Goal: Task Accomplishment & Management: Manage account settings

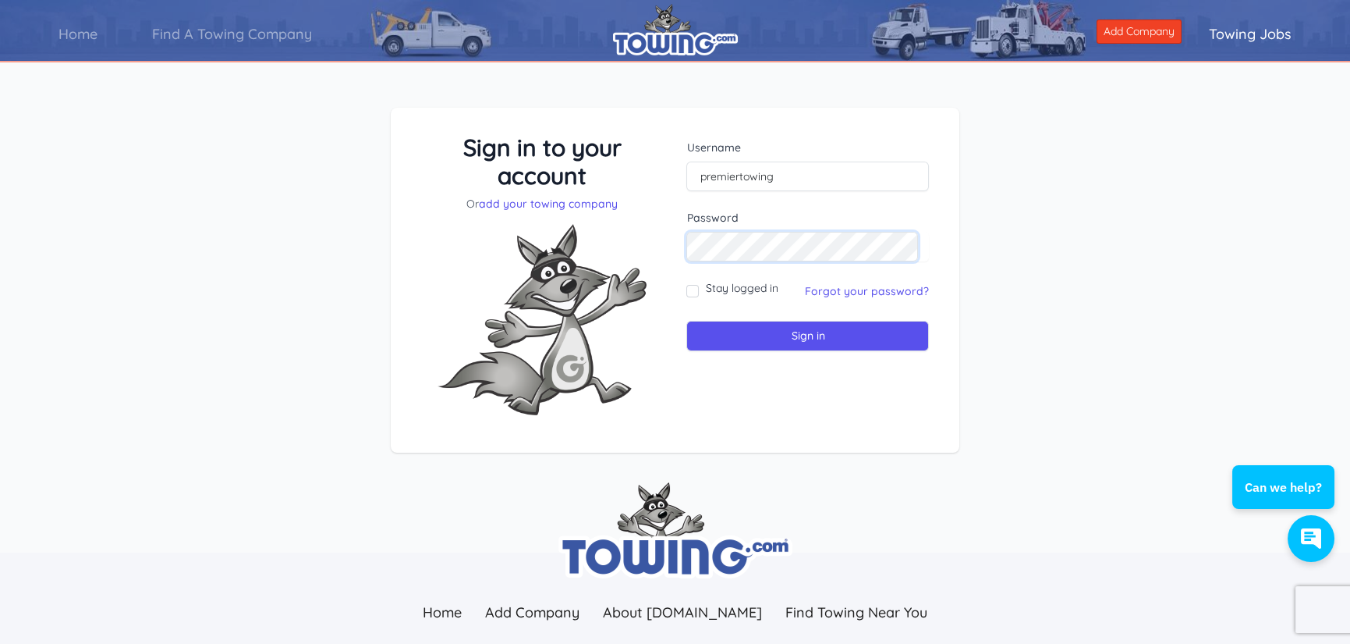
click at [687, 321] on input "Sign in" at bounding box center [808, 336] width 243 height 30
click at [791, 333] on input "Sign in" at bounding box center [808, 336] width 243 height 30
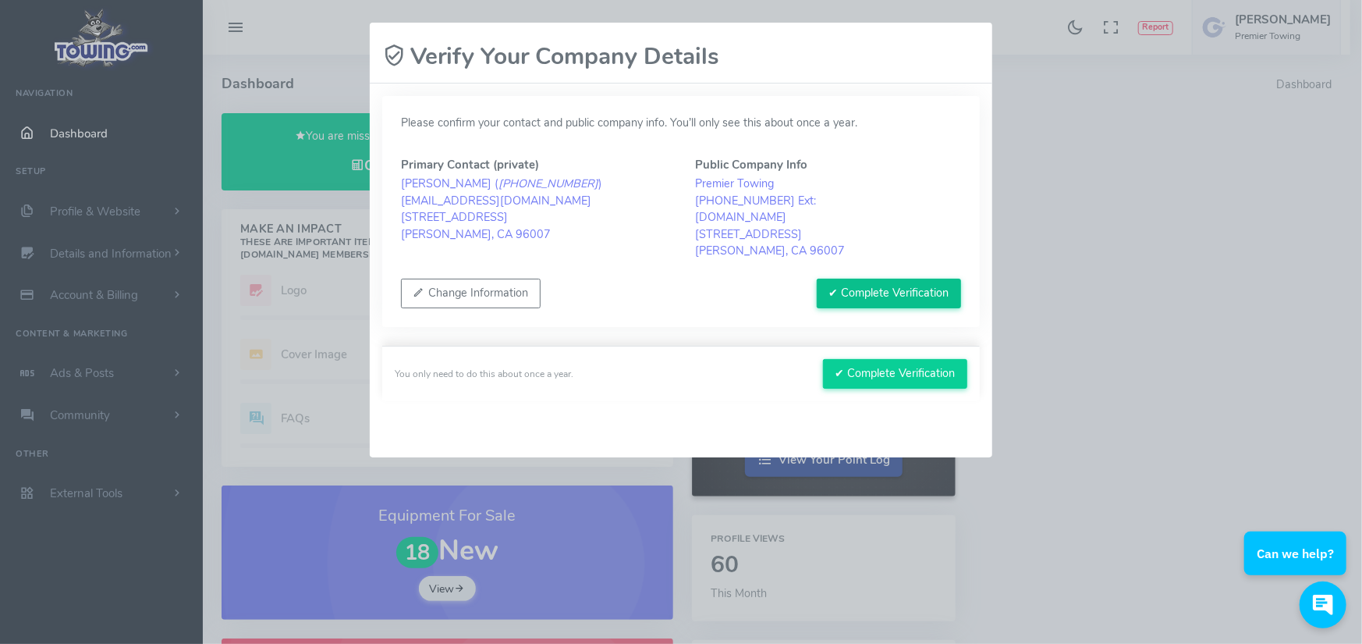
click at [878, 287] on button "✔ Complete Verification" at bounding box center [889, 294] width 144 height 30
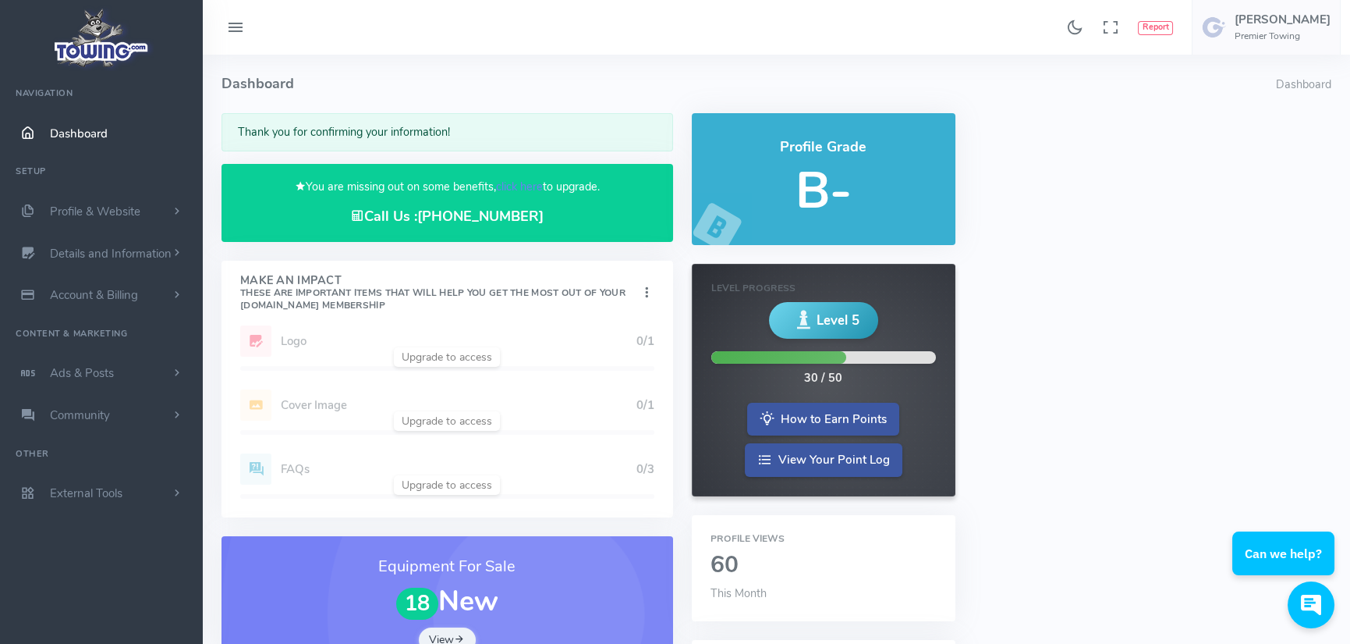
click at [909, 175] on h5 "B-" at bounding box center [824, 190] width 226 height 55
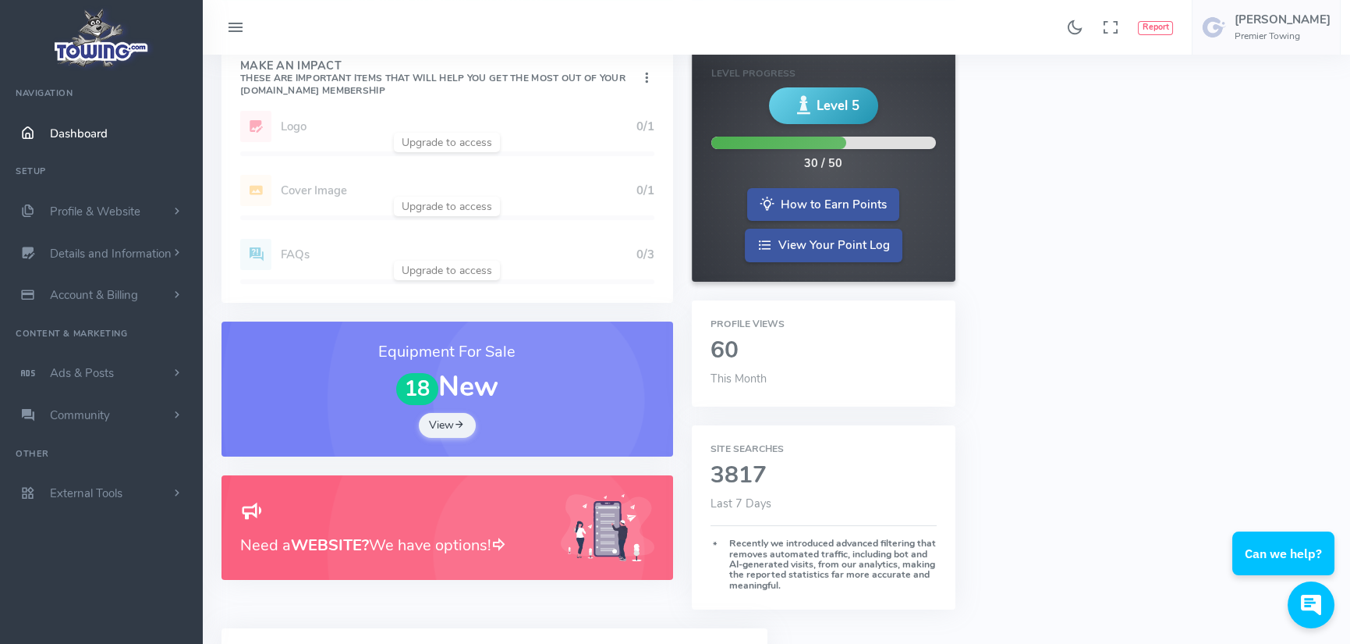
scroll to position [312, 0]
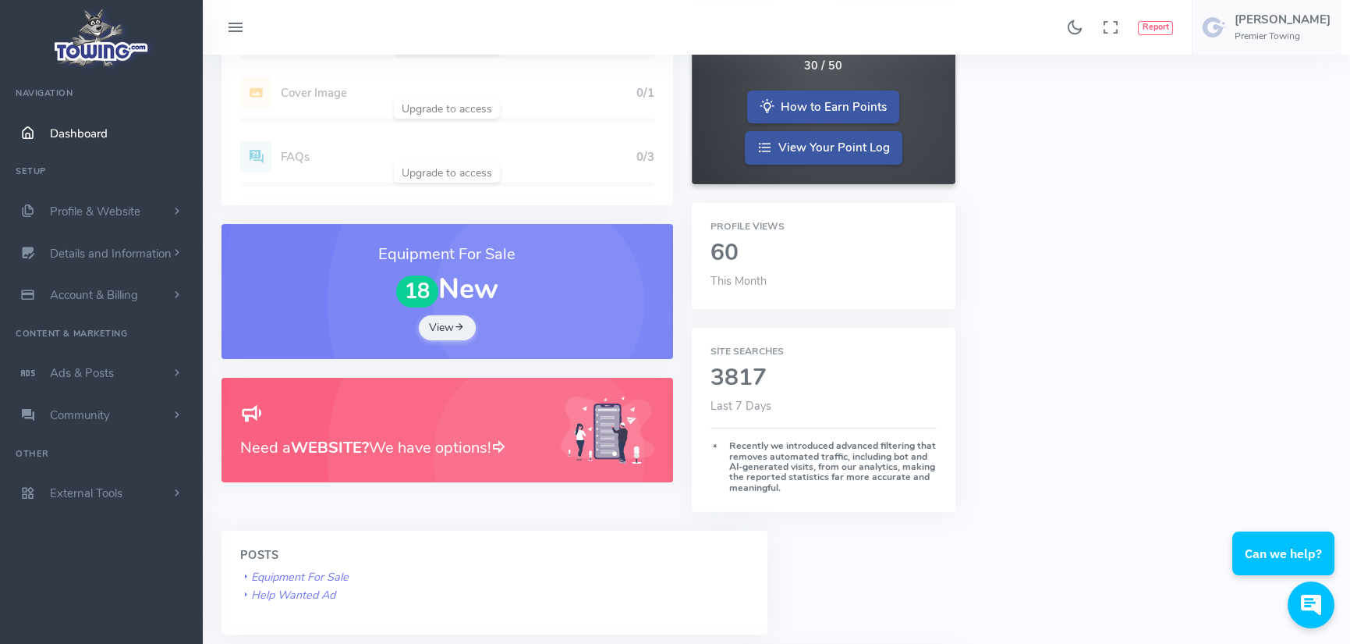
click at [768, 272] on div "Profile Views 60 This Month" at bounding box center [824, 256] width 264 height 106
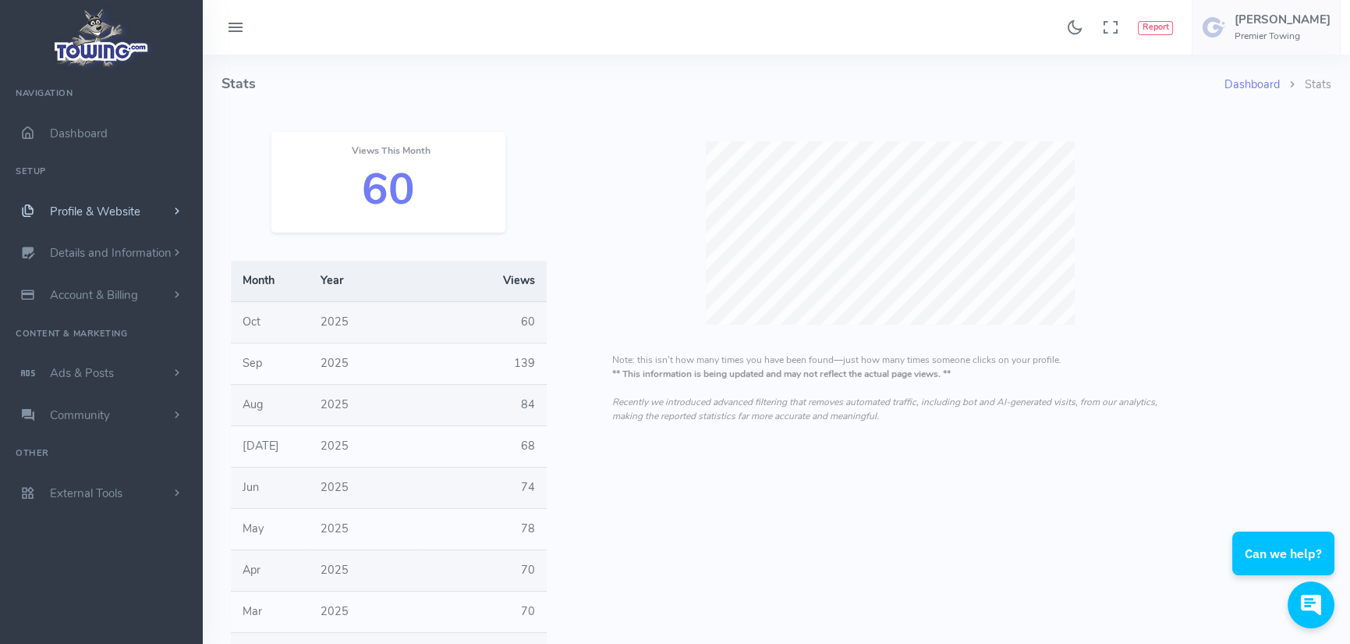
click at [109, 206] on span "Profile & Website" at bounding box center [95, 212] width 91 height 16
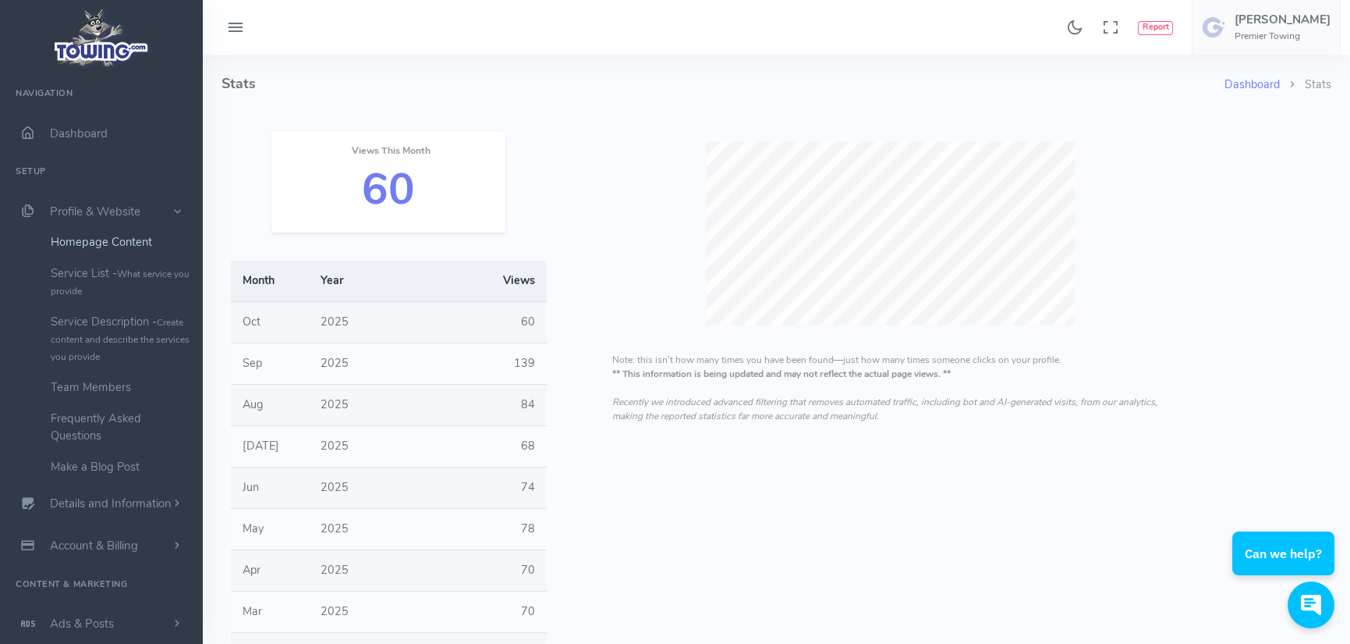
click at [111, 236] on link "Homepage Content" at bounding box center [121, 241] width 164 height 31
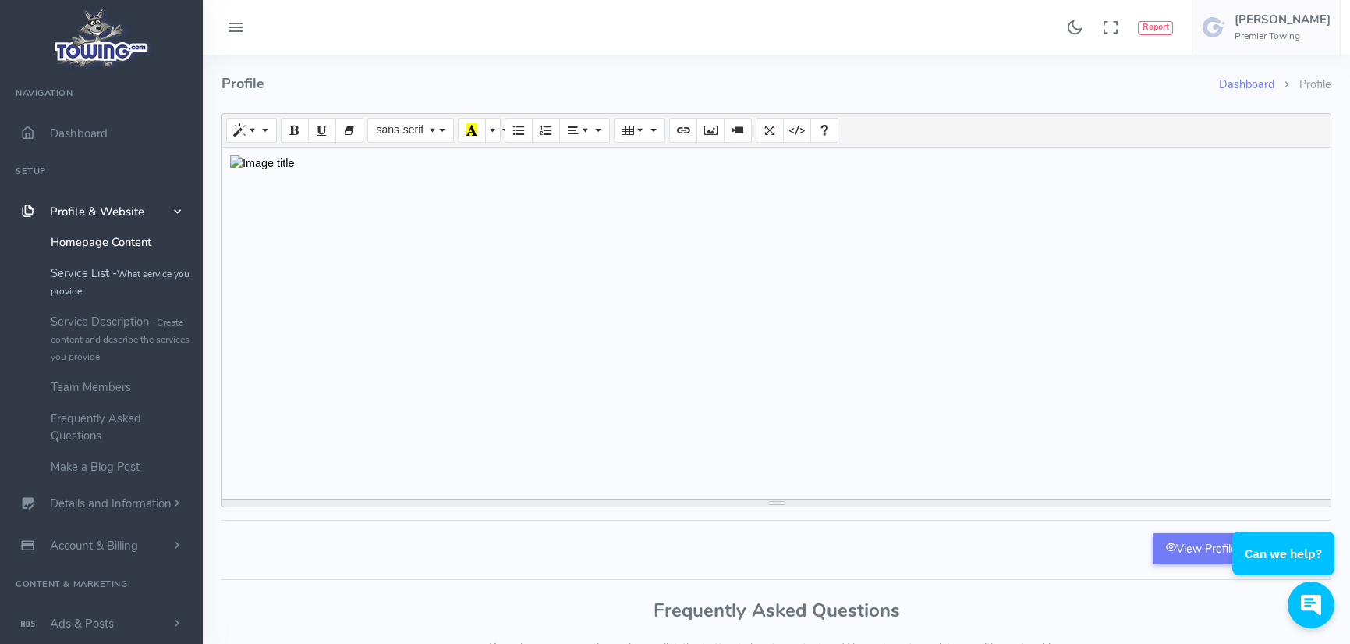
click at [143, 268] on small "What service you provide" at bounding box center [120, 283] width 139 height 30
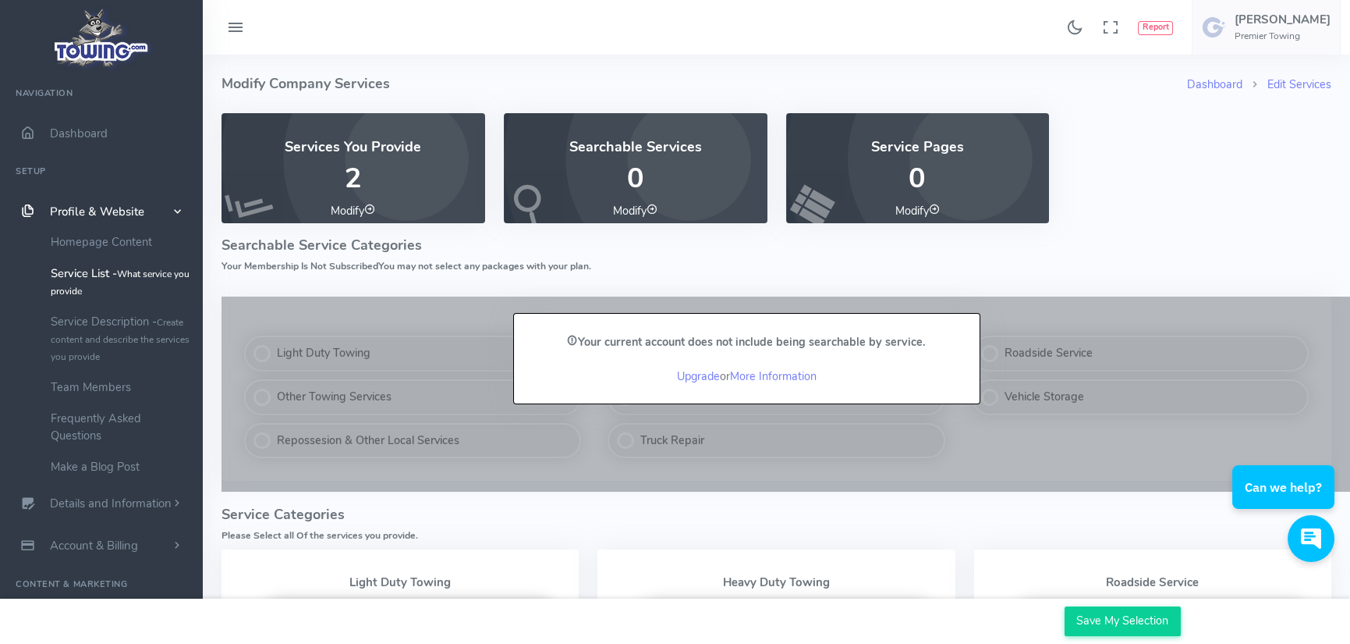
click at [390, 190] on p "2" at bounding box center [353, 178] width 226 height 31
click at [1251, 163] on div "Services You Provide 2 Modify Searchable Services 0 Modify Service Pages 0 Modi…" at bounding box center [776, 177] width 1129 height 129
click at [1215, 84] on link "Dashboard" at bounding box center [1214, 84] width 55 height 16
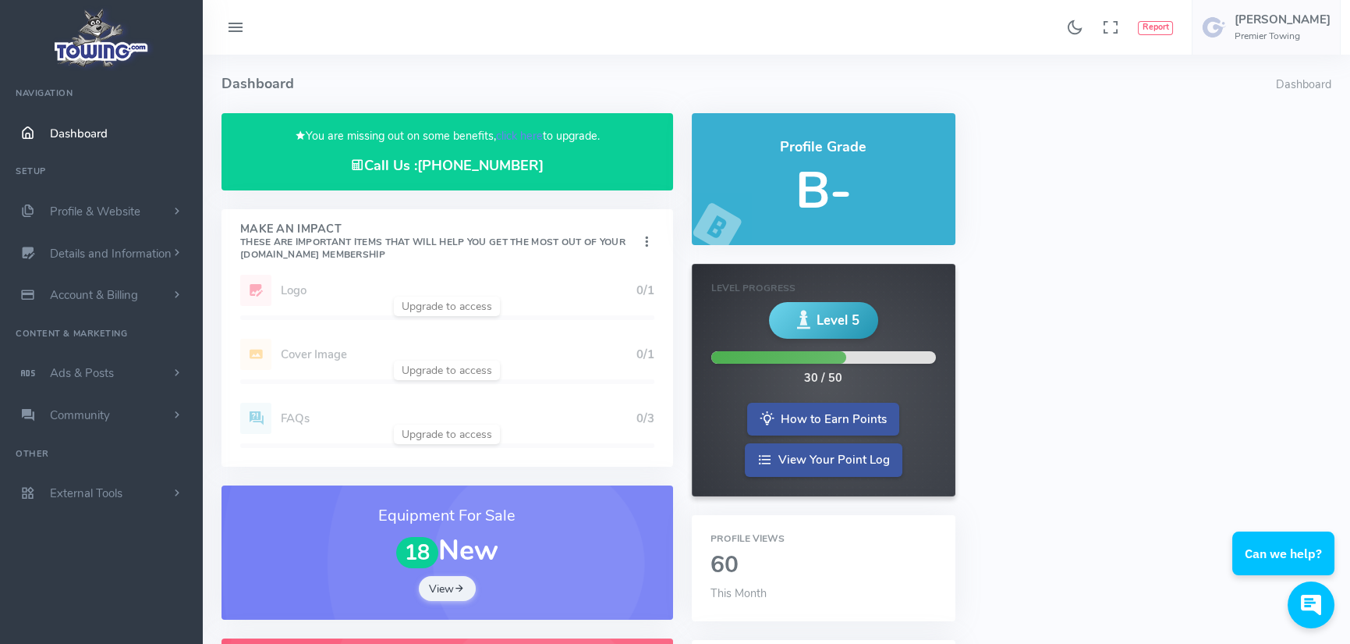
click at [827, 318] on span "Level 5" at bounding box center [838, 321] width 43 height 20
click at [176, 204] on span "scrollable content" at bounding box center [177, 212] width 14 height 16
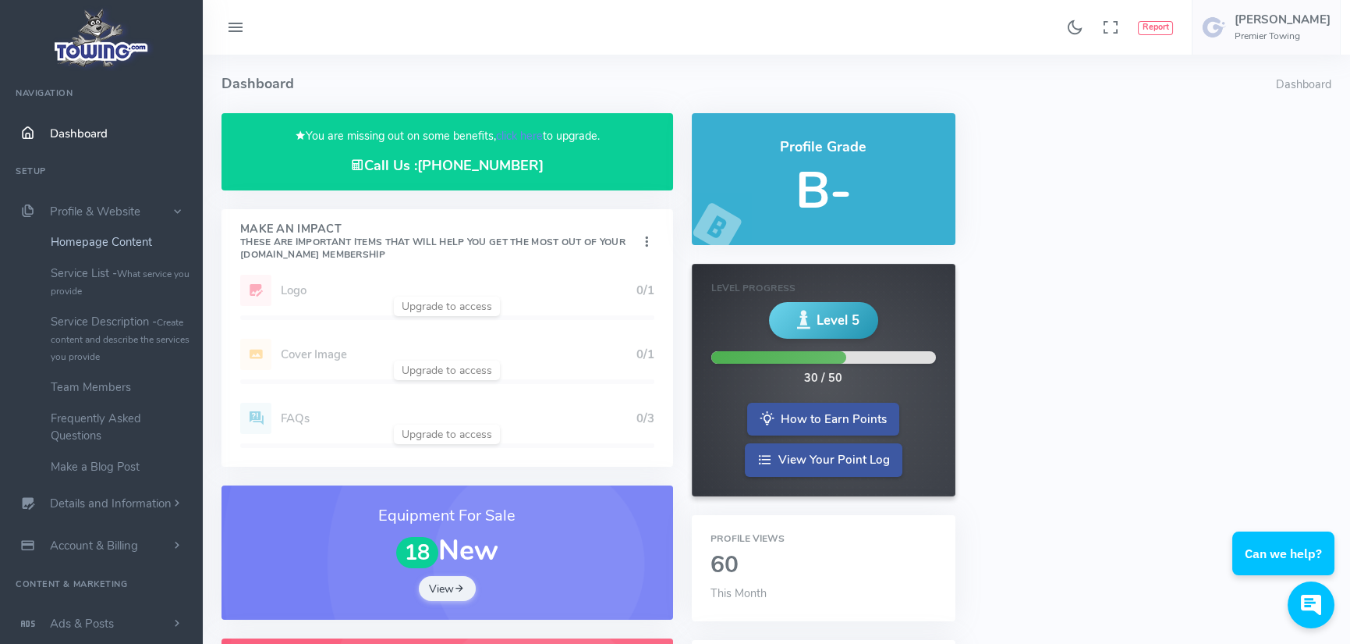
click at [132, 233] on link "Homepage Content" at bounding box center [121, 241] width 164 height 31
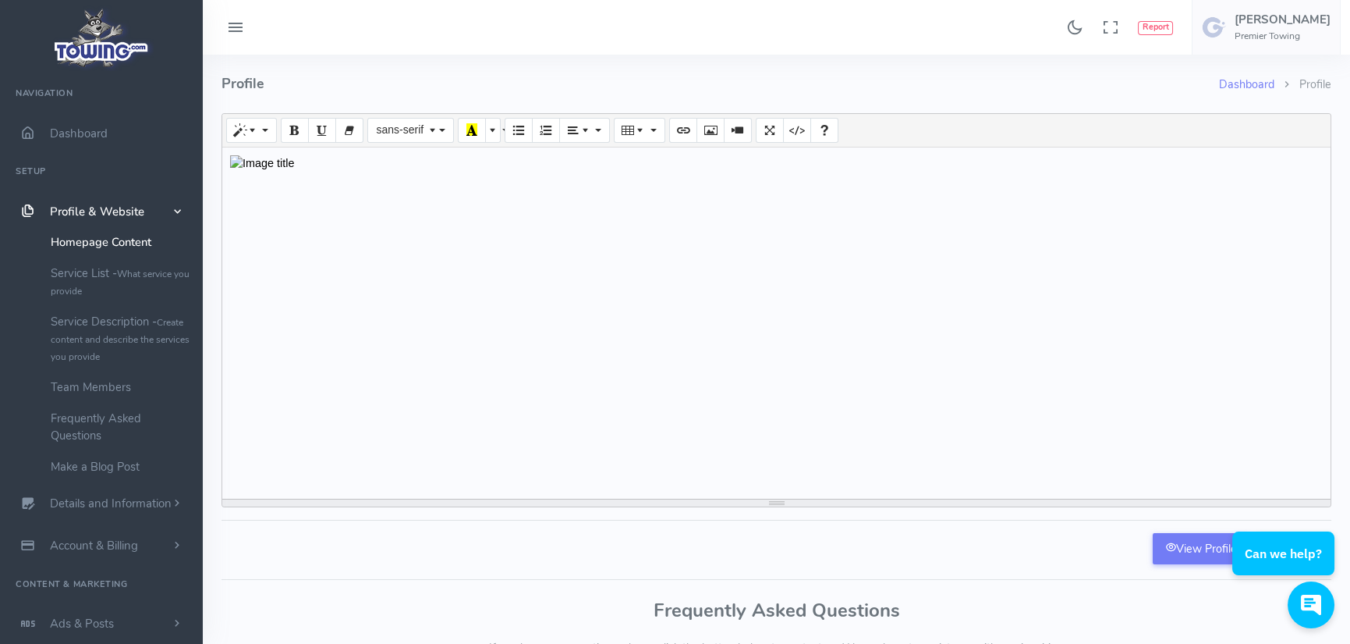
click at [255, 165] on div "Normal Quote Code Header 1 Header 2 Header 3 Header 4 Header 5 Header 6 sans-se…" at bounding box center [777, 310] width 1110 height 394
click at [363, 300] on div at bounding box center [776, 322] width 1109 height 351
click at [707, 130] on icon "Picture" at bounding box center [710, 129] width 11 height 12
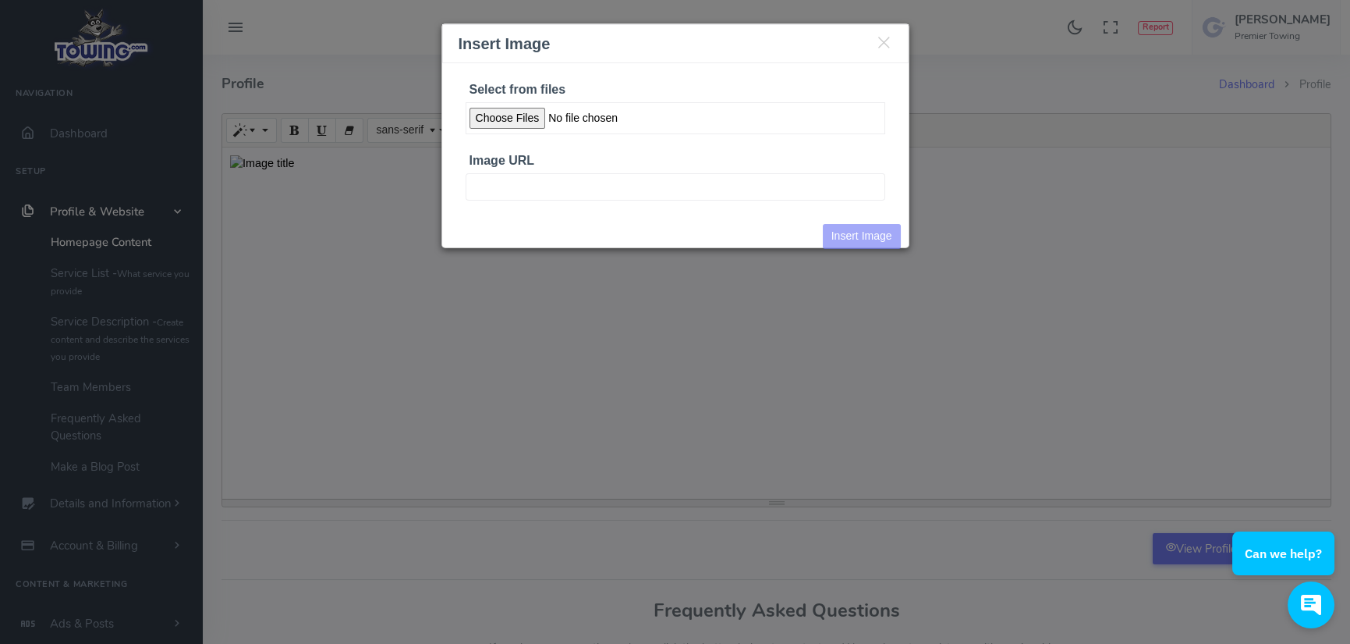
click at [513, 118] on input "Select from files" at bounding box center [676, 118] width 420 height 32
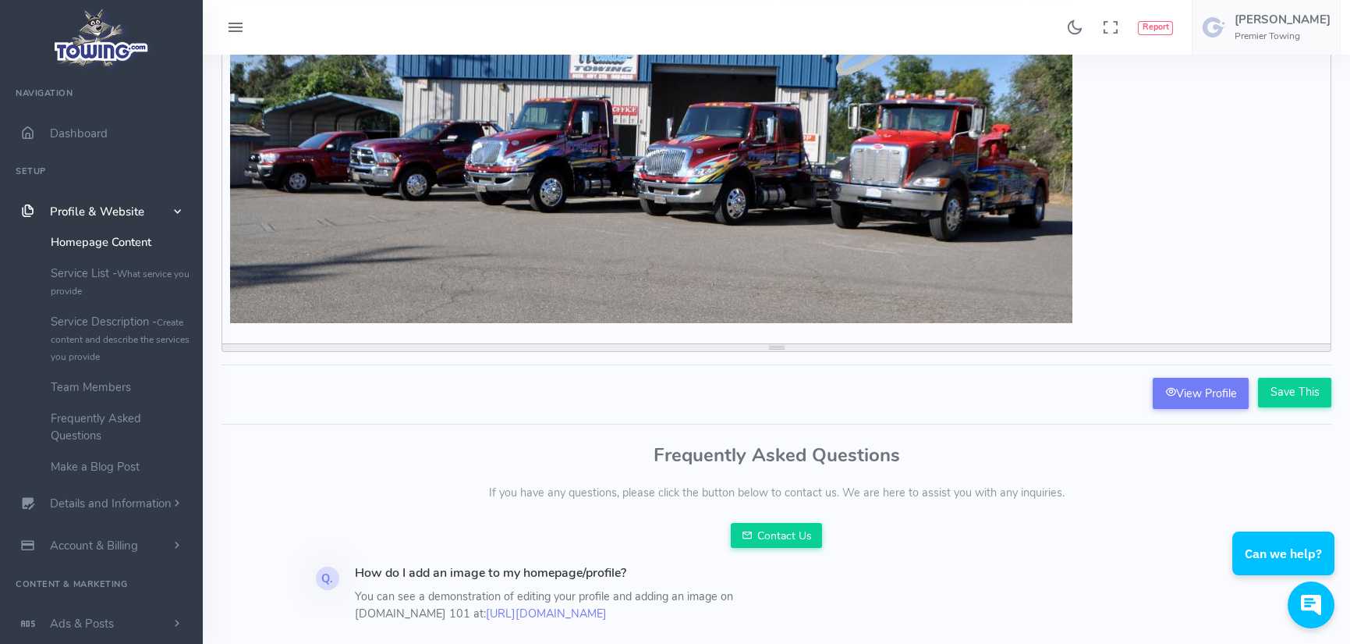
scroll to position [156, 0]
click at [1311, 392] on input "Save This" at bounding box center [1294, 392] width 73 height 30
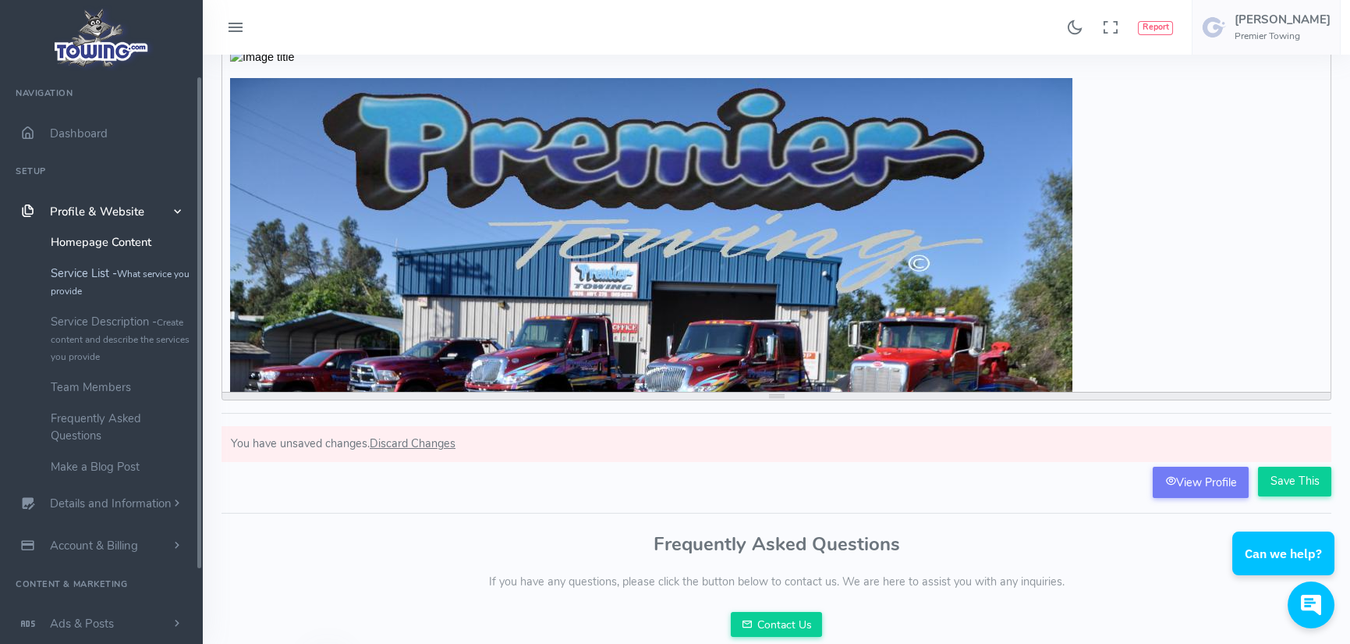
click at [156, 268] on small "What service you provide" at bounding box center [120, 283] width 139 height 30
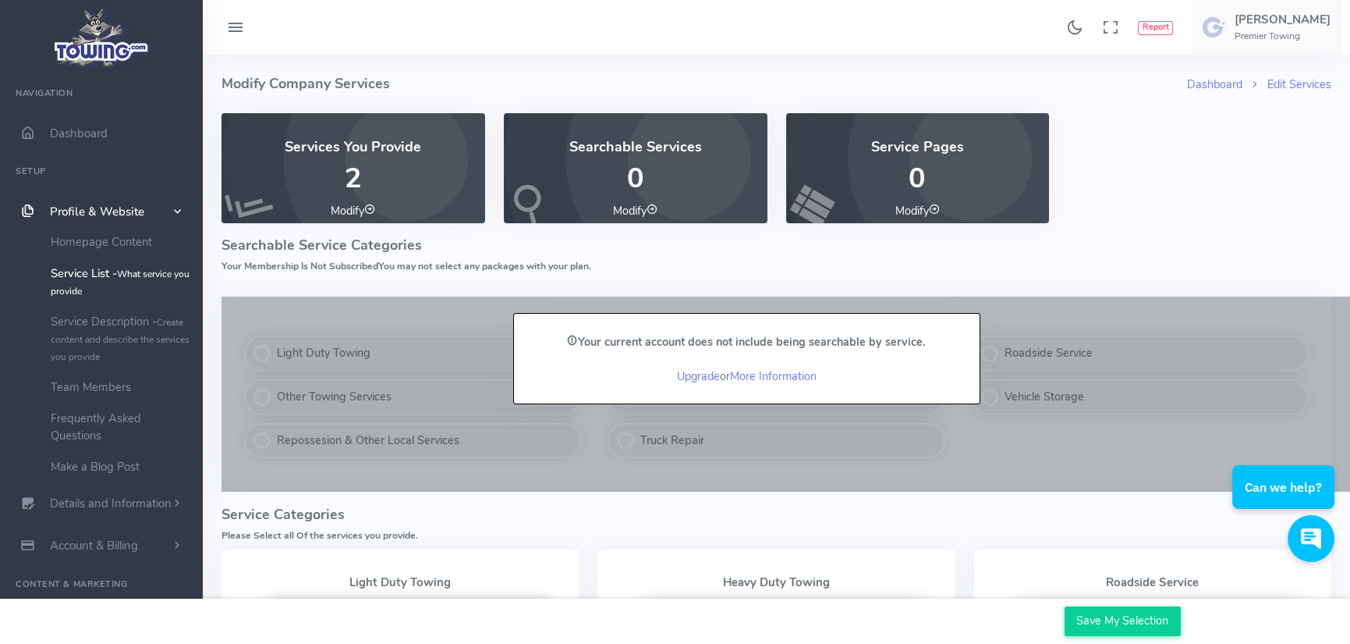
click at [701, 179] on p "0" at bounding box center [636, 178] width 226 height 31
click at [373, 208] on icon at bounding box center [369, 209] width 11 height 11
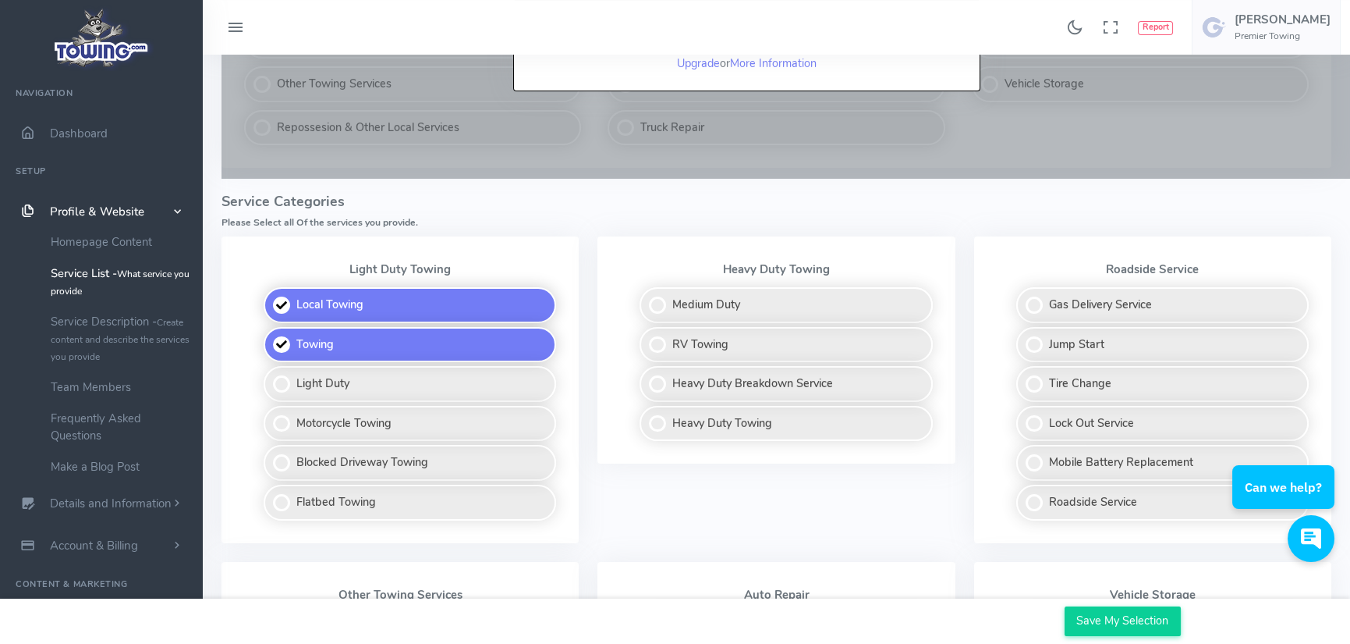
scroll to position [332, 0]
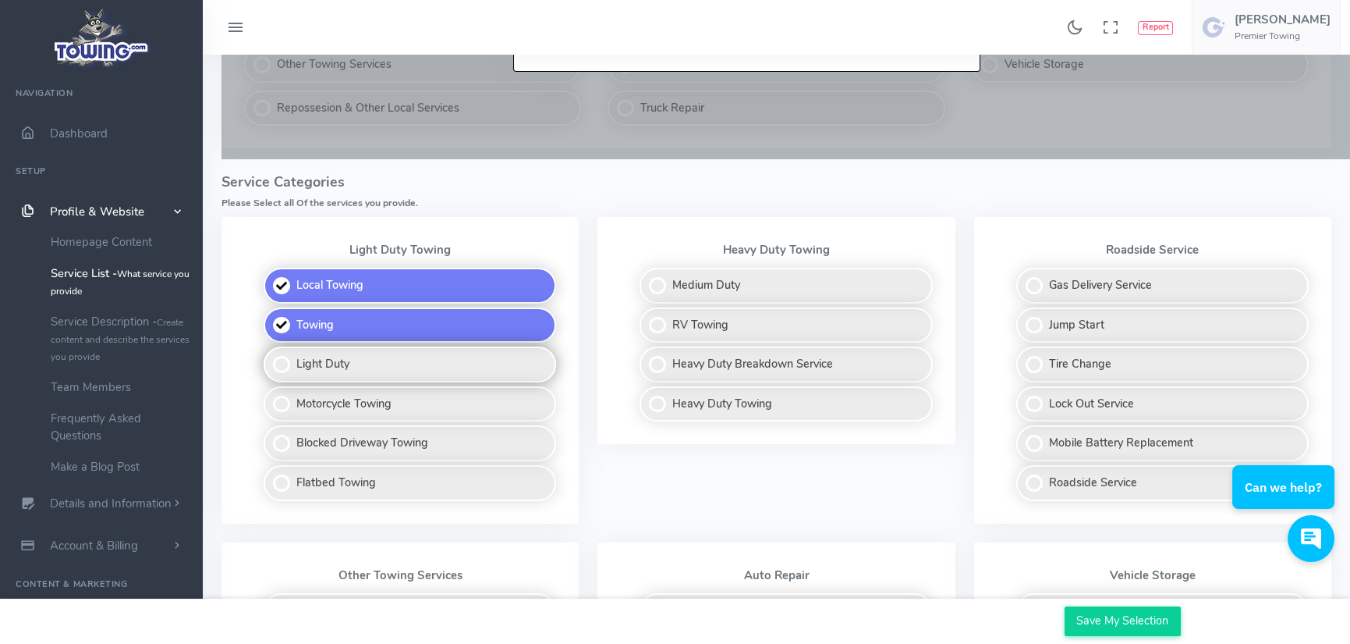
click at [307, 367] on label "Light Duty" at bounding box center [410, 364] width 293 height 36
click at [270, 357] on input "Light Duty" at bounding box center [265, 351] width 10 height 10
checkbox input "true"
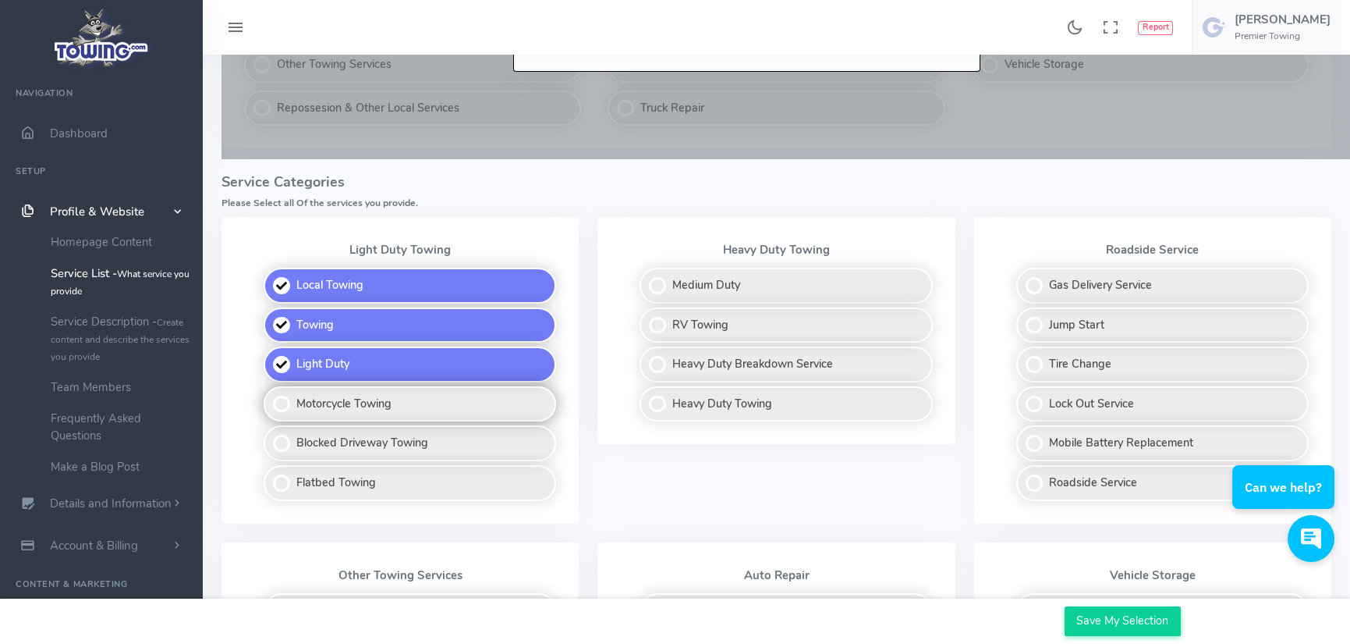
click at [353, 400] on label "Motorcycle Towing" at bounding box center [410, 404] width 293 height 36
click at [270, 396] on input "Motorcycle Towing" at bounding box center [265, 391] width 10 height 10
checkbox input "true"
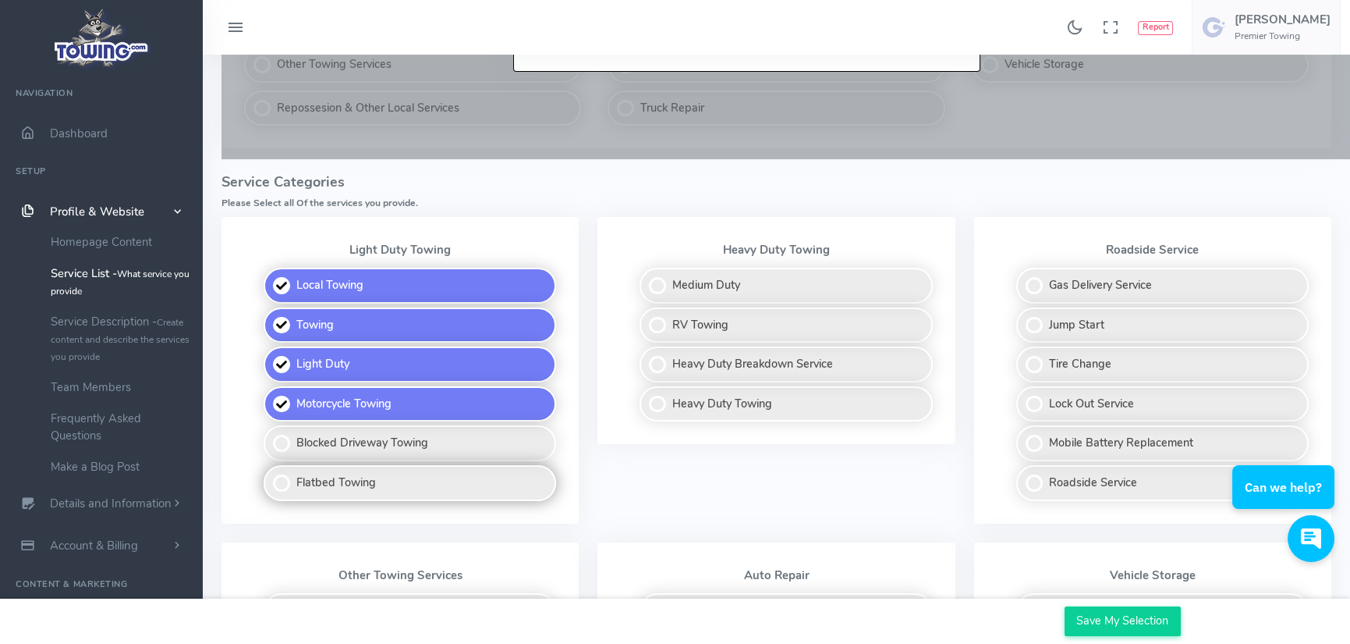
click at [349, 483] on label "Flatbed Towing" at bounding box center [410, 483] width 293 height 36
click at [270, 475] on input "Flatbed Towing" at bounding box center [265, 470] width 10 height 10
checkbox input "true"
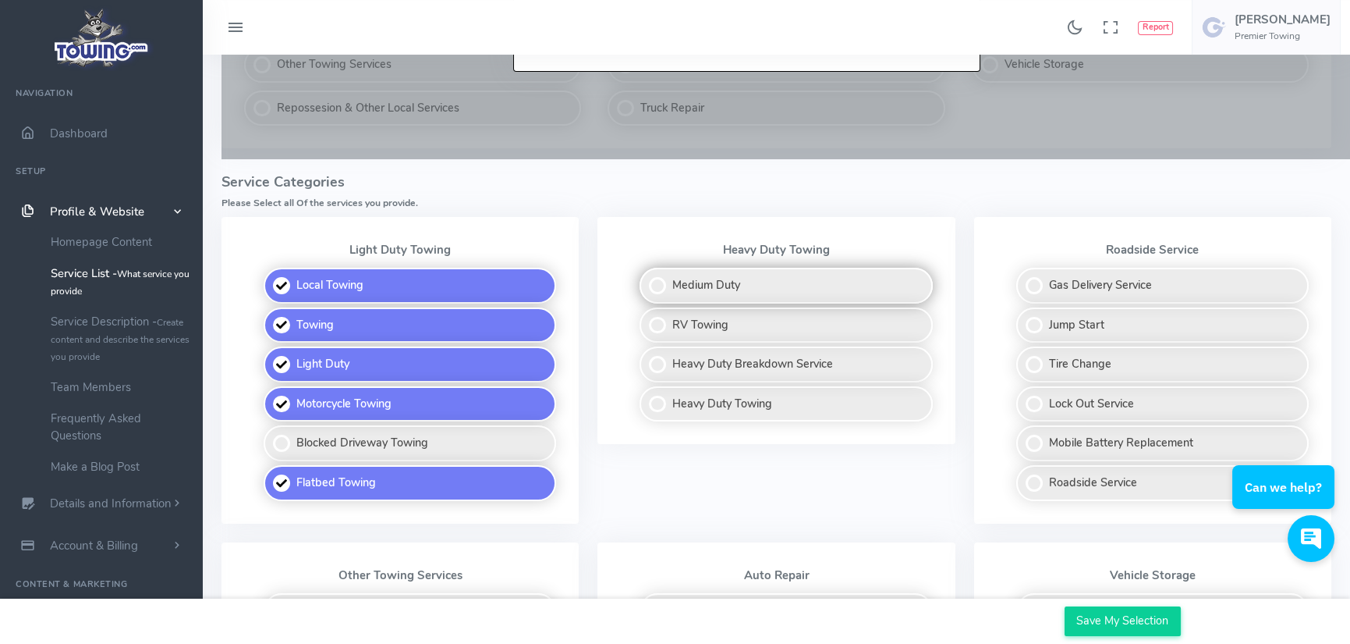
click at [725, 288] on label "Medium Duty" at bounding box center [786, 286] width 293 height 36
click at [646, 278] on input "Medium Duty" at bounding box center [641, 273] width 10 height 10
checkbox input "true"
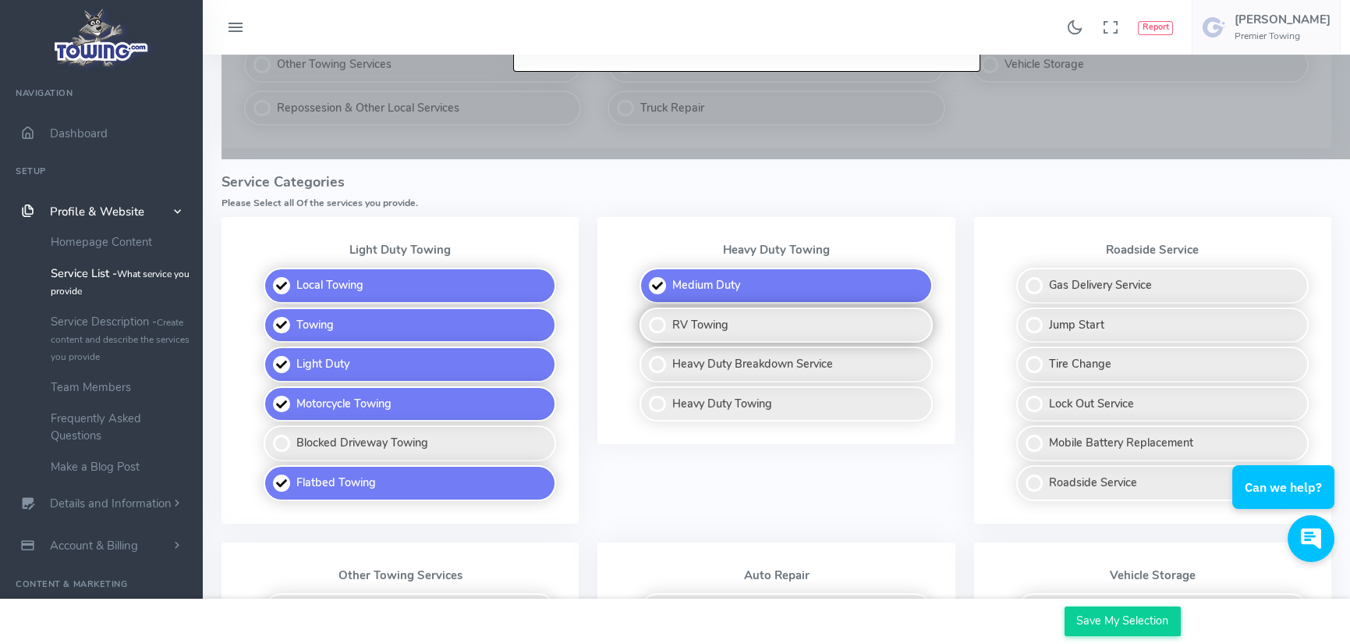
click at [715, 325] on label "RV Towing" at bounding box center [786, 325] width 293 height 36
click at [646, 318] on input "RV Towing" at bounding box center [641, 312] width 10 height 10
checkbox input "true"
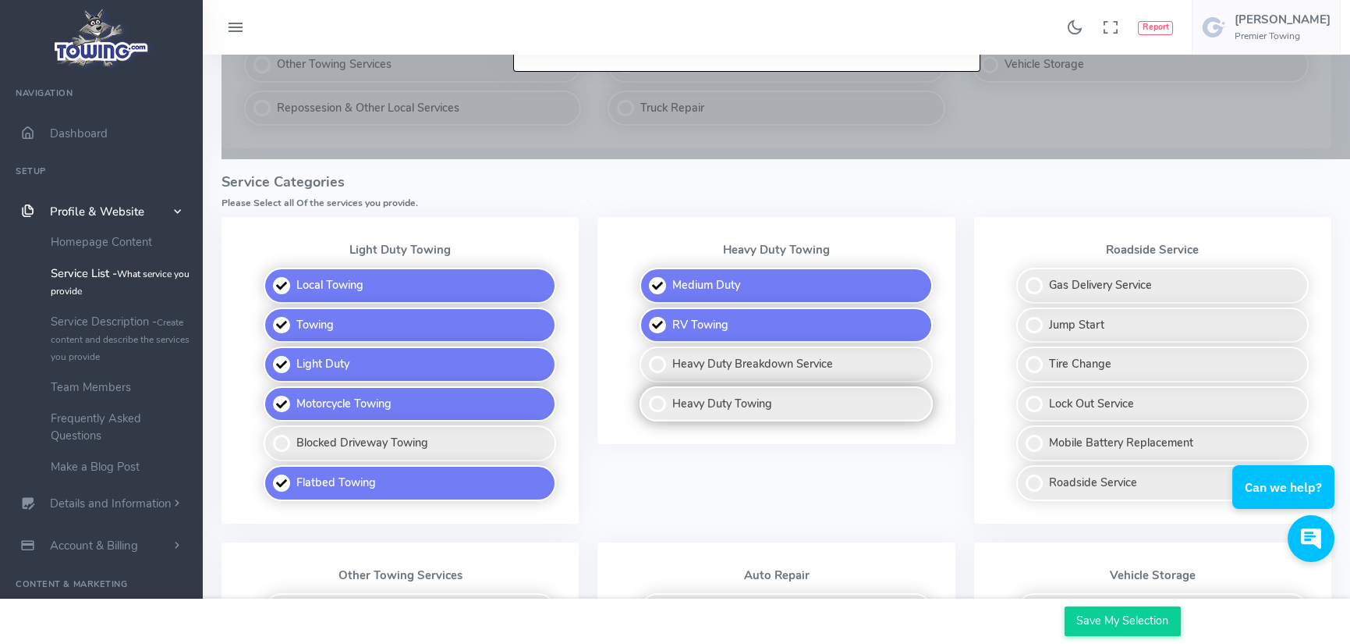
click at [714, 398] on label "Heavy Duty Towing" at bounding box center [786, 404] width 293 height 36
click at [646, 396] on input "Heavy Duty Towing" at bounding box center [641, 391] width 10 height 10
checkbox input "true"
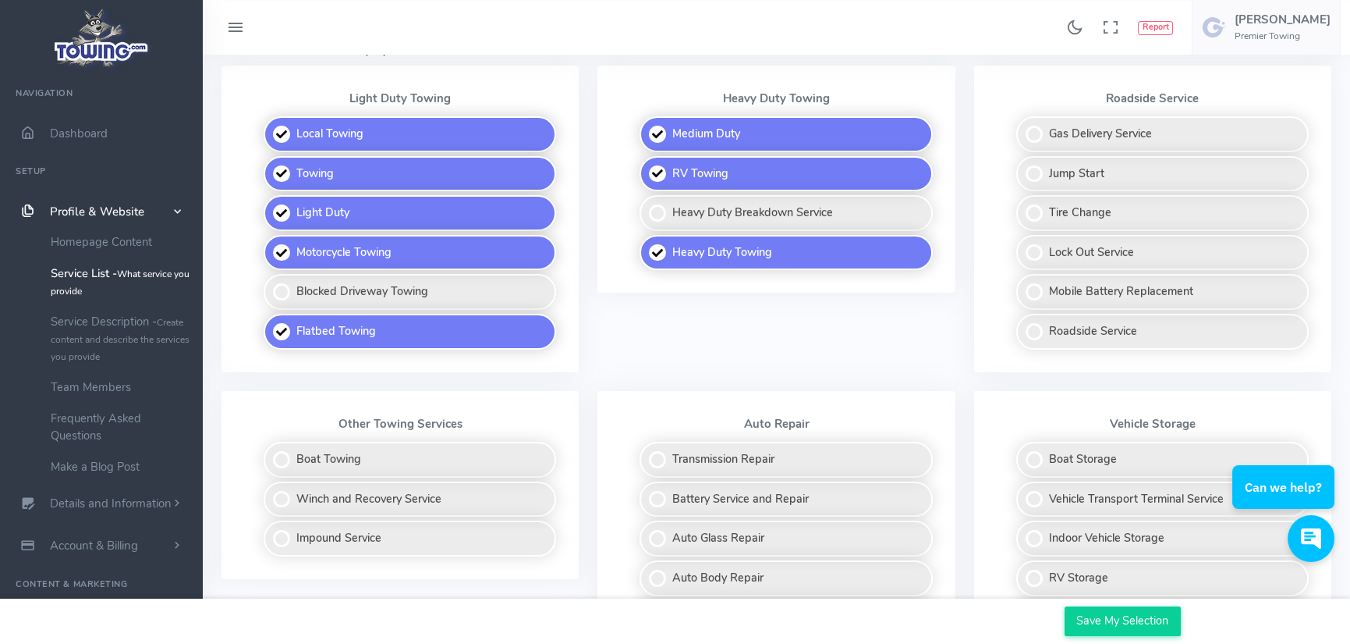
scroll to position [488, 0]
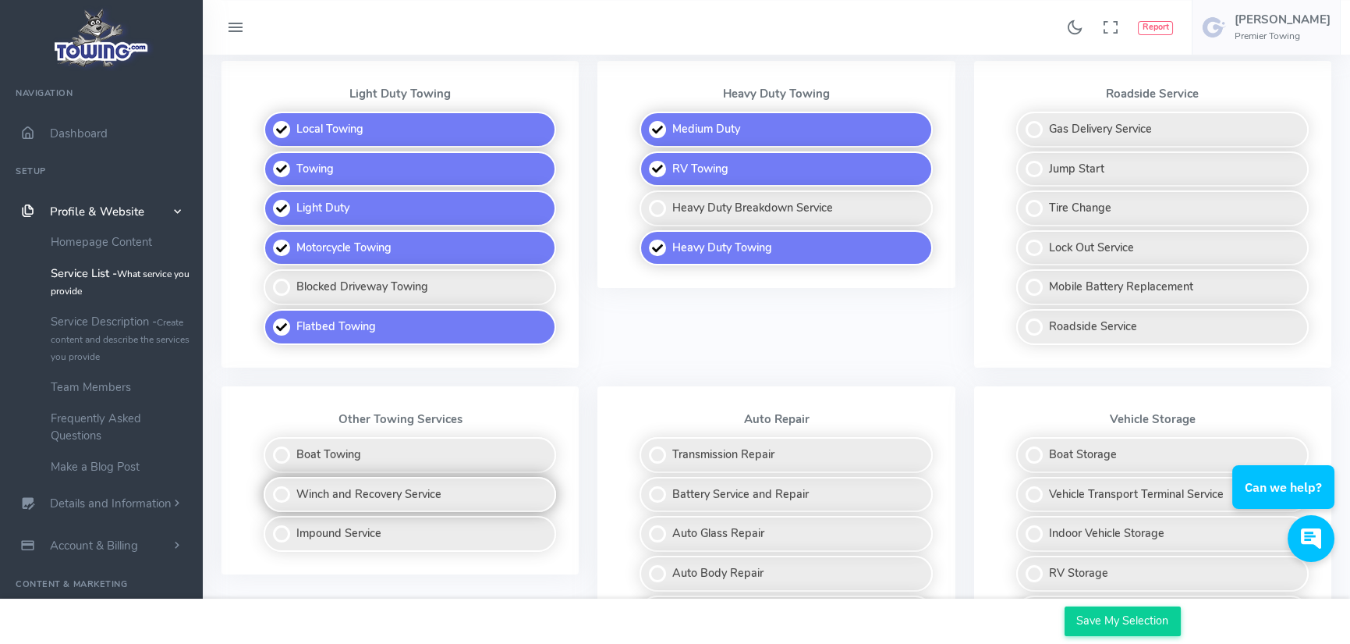
click at [309, 491] on label "Winch and Recovery Service" at bounding box center [410, 495] width 293 height 36
click at [270, 487] on input "Winch and Recovery Service" at bounding box center [265, 482] width 10 height 10
checkbox input "true"
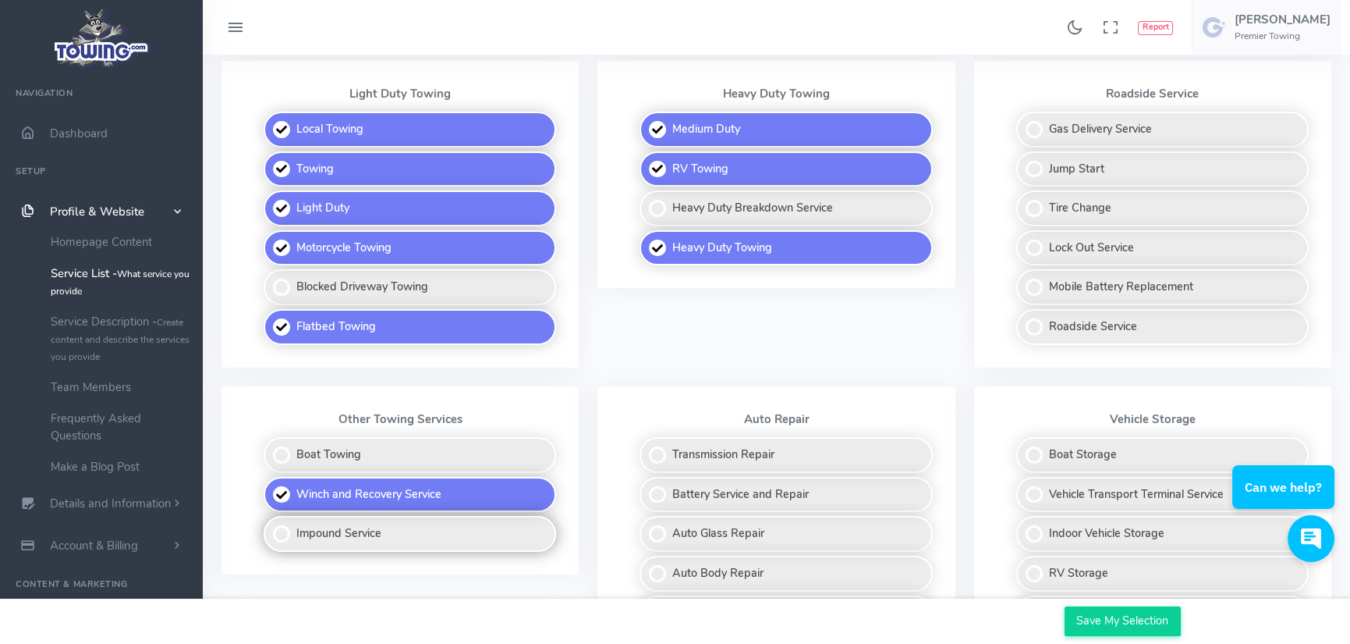
click at [317, 521] on label "Impound Service" at bounding box center [410, 534] width 293 height 36
click at [270, 521] on input "Impound Service" at bounding box center [265, 521] width 10 height 10
checkbox input "true"
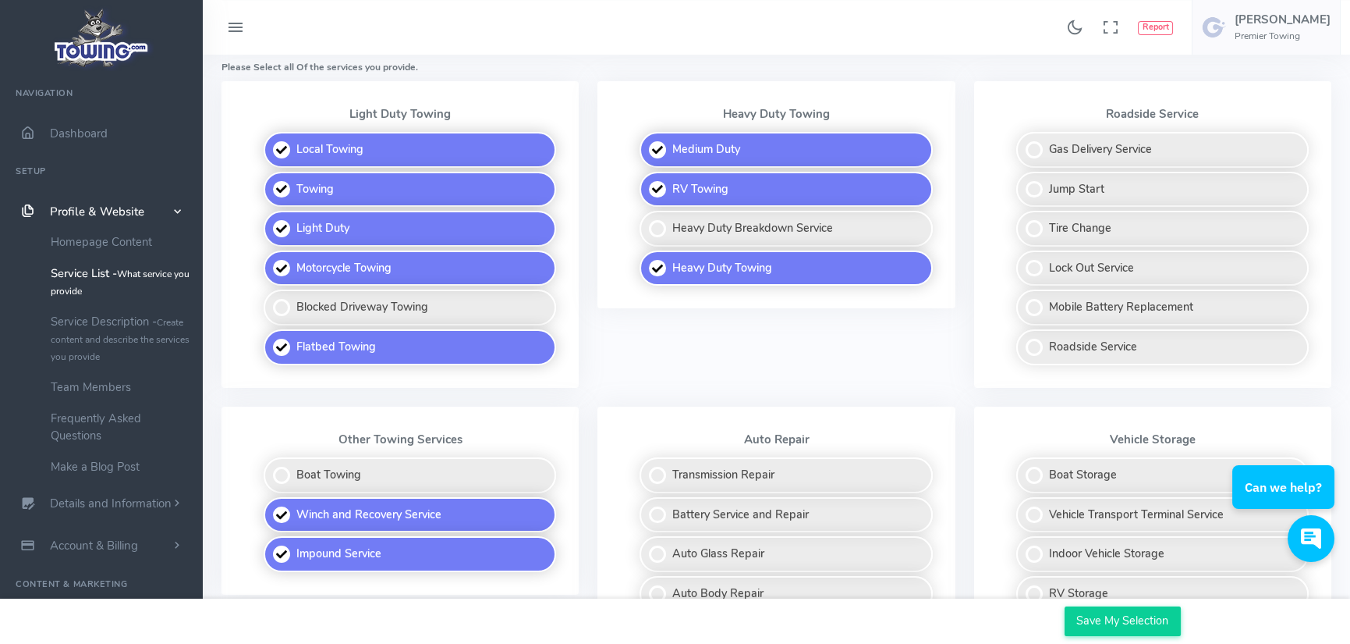
scroll to position [332, 0]
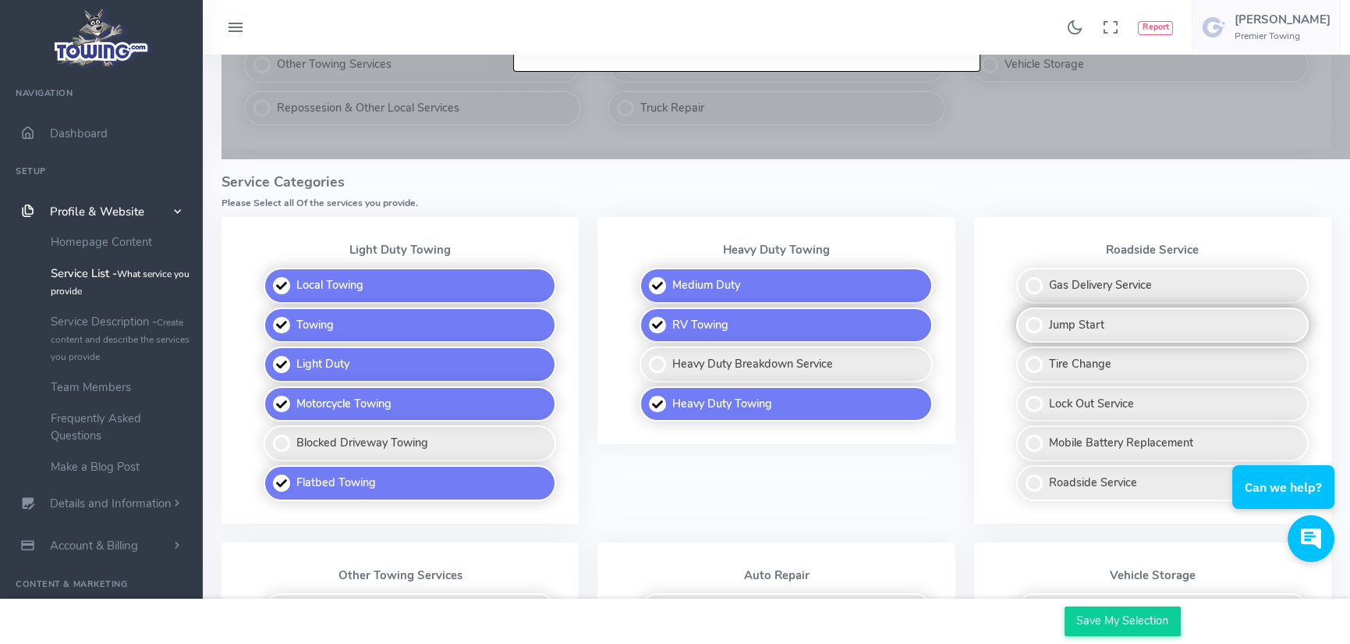
click at [1087, 325] on label "Jump Start" at bounding box center [1163, 325] width 293 height 36
click at [1023, 318] on input "Jump Start" at bounding box center [1018, 312] width 10 height 10
checkbox input "true"
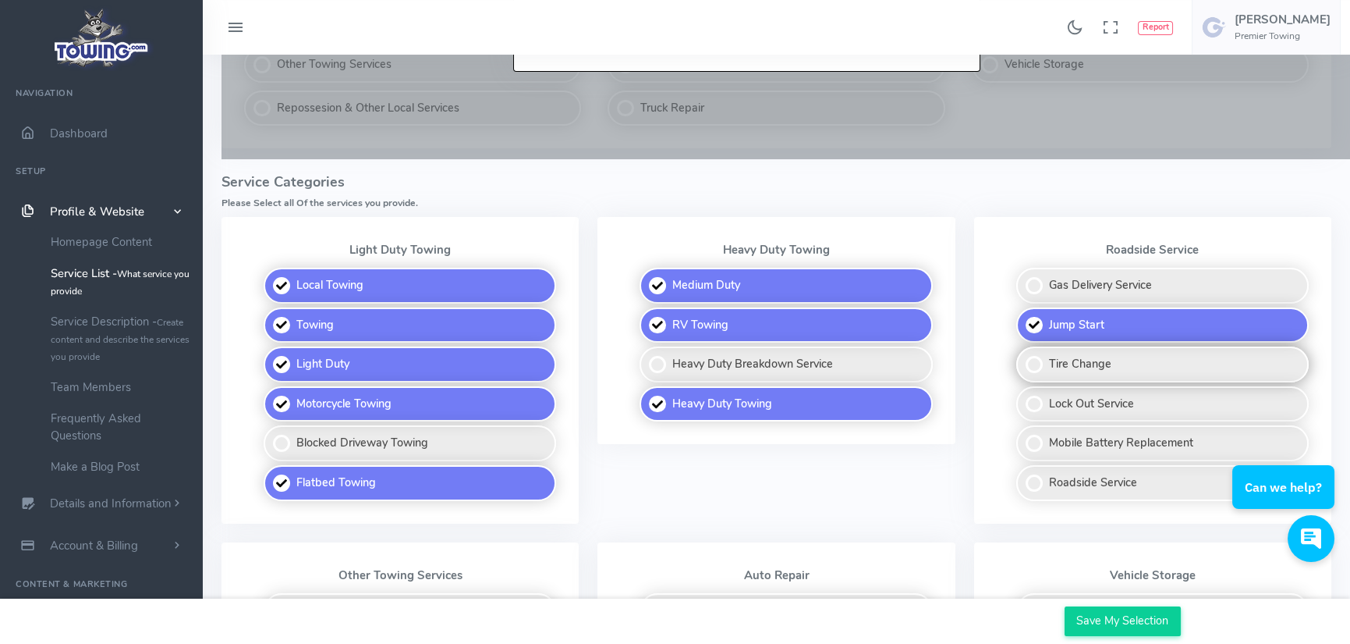
click at [1082, 365] on label "Tire Change" at bounding box center [1163, 364] width 293 height 36
click at [1023, 357] on input "Tire Change" at bounding box center [1018, 351] width 10 height 10
checkbox input "true"
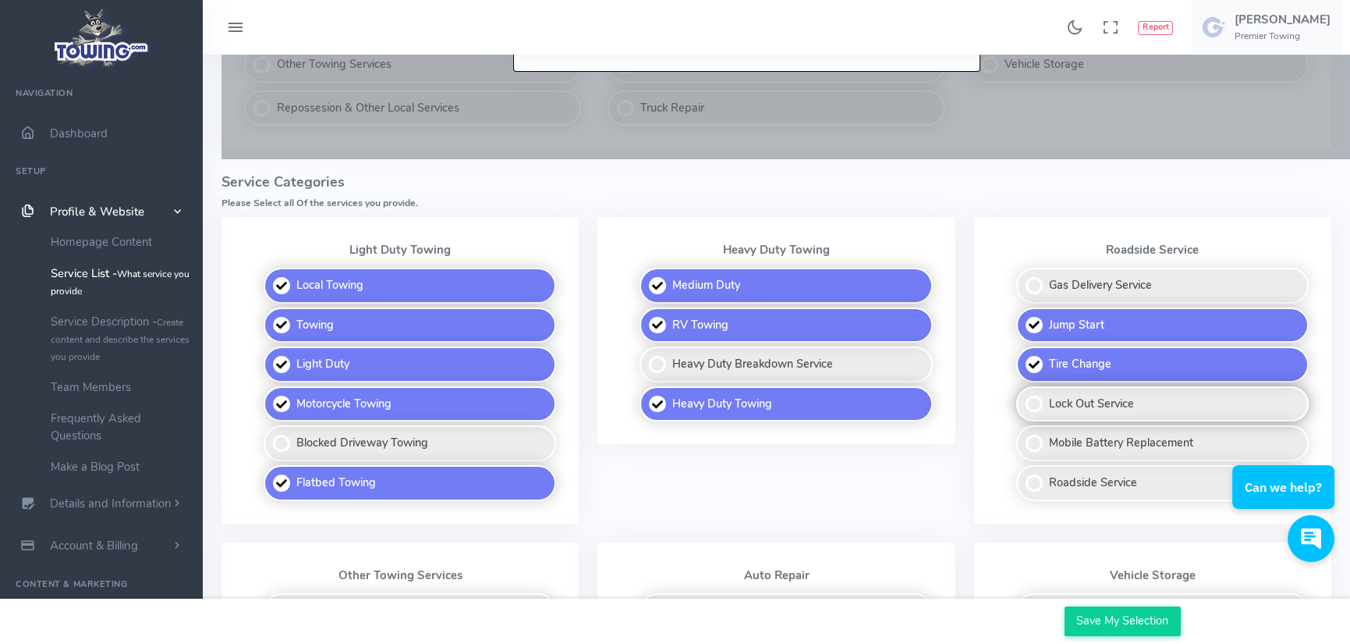
click at [1077, 403] on label "Lock Out Service" at bounding box center [1163, 404] width 293 height 36
click at [1023, 396] on input "Lock Out Service" at bounding box center [1018, 391] width 10 height 10
checkbox input "true"
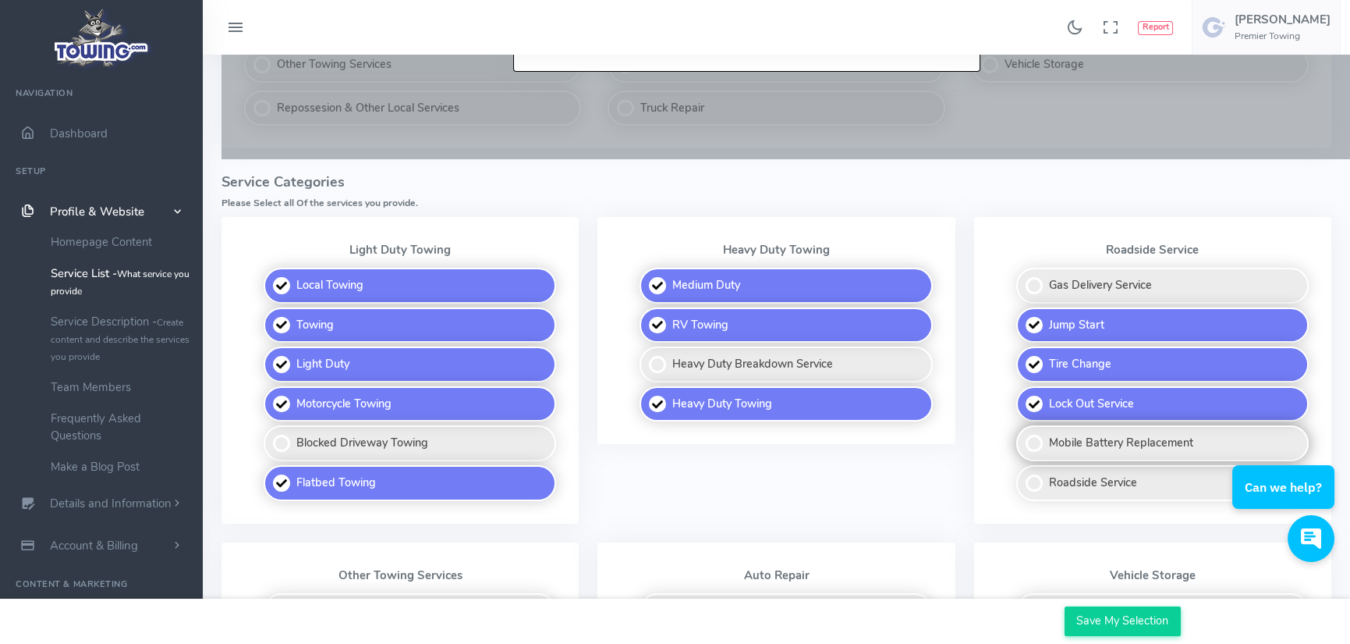
click at [1088, 448] on label "Mobile Battery Replacement" at bounding box center [1163, 443] width 293 height 36
click at [1023, 435] on input "Mobile Battery Replacement" at bounding box center [1018, 430] width 10 height 10
checkbox input "true"
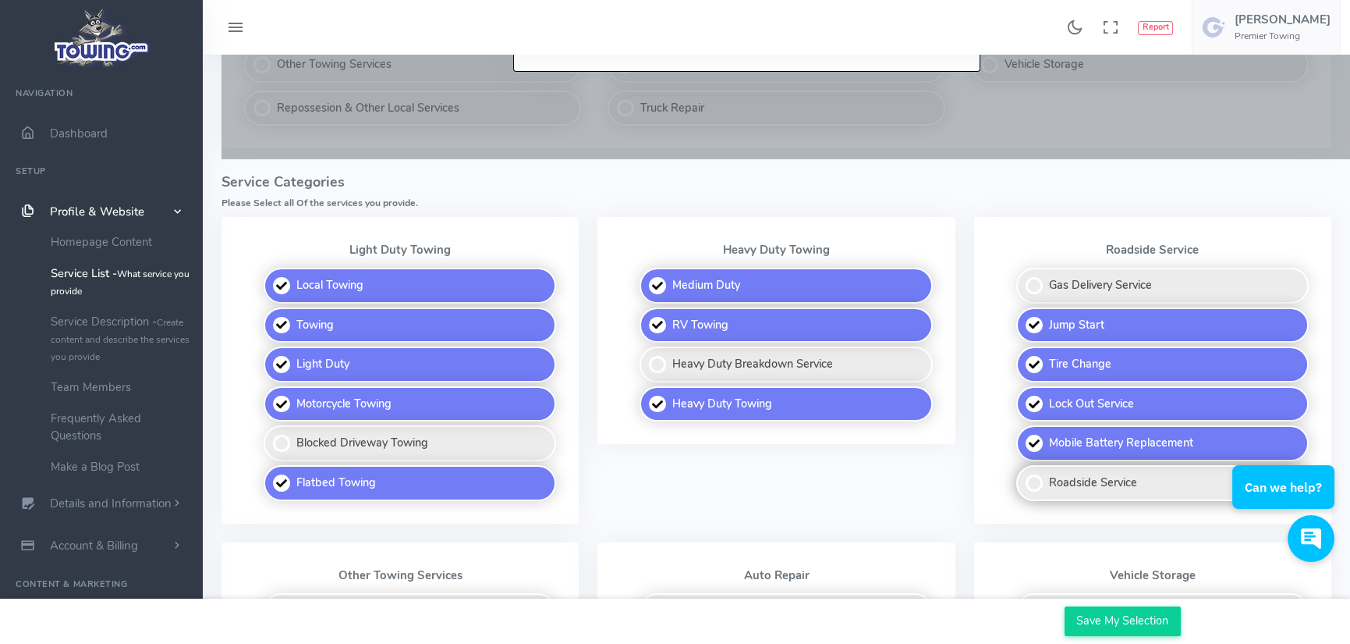
click at [1086, 478] on label "Roadside Service" at bounding box center [1163, 483] width 293 height 36
click at [1023, 475] on input "Roadside Service" at bounding box center [1018, 470] width 10 height 10
checkbox input "true"
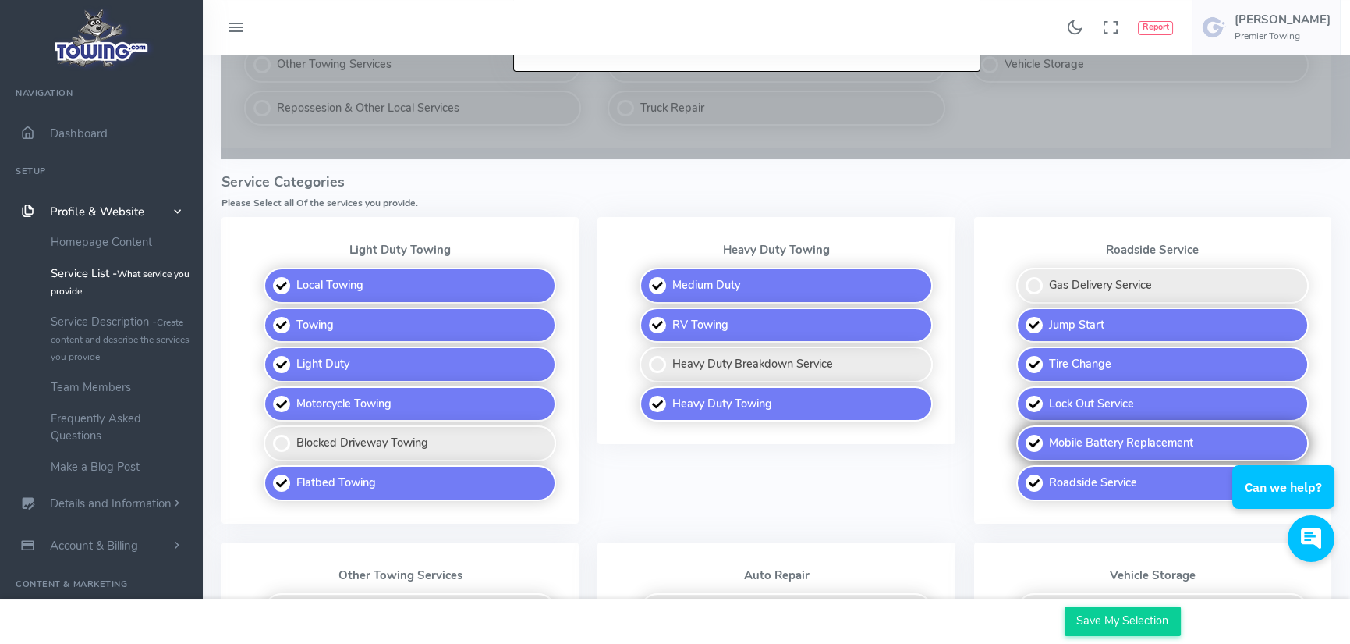
click at [1088, 444] on label "Mobile Battery Replacement" at bounding box center [1163, 443] width 293 height 36
click at [1023, 435] on input "Mobile Battery Replacement" at bounding box center [1018, 430] width 10 height 10
checkbox input "false"
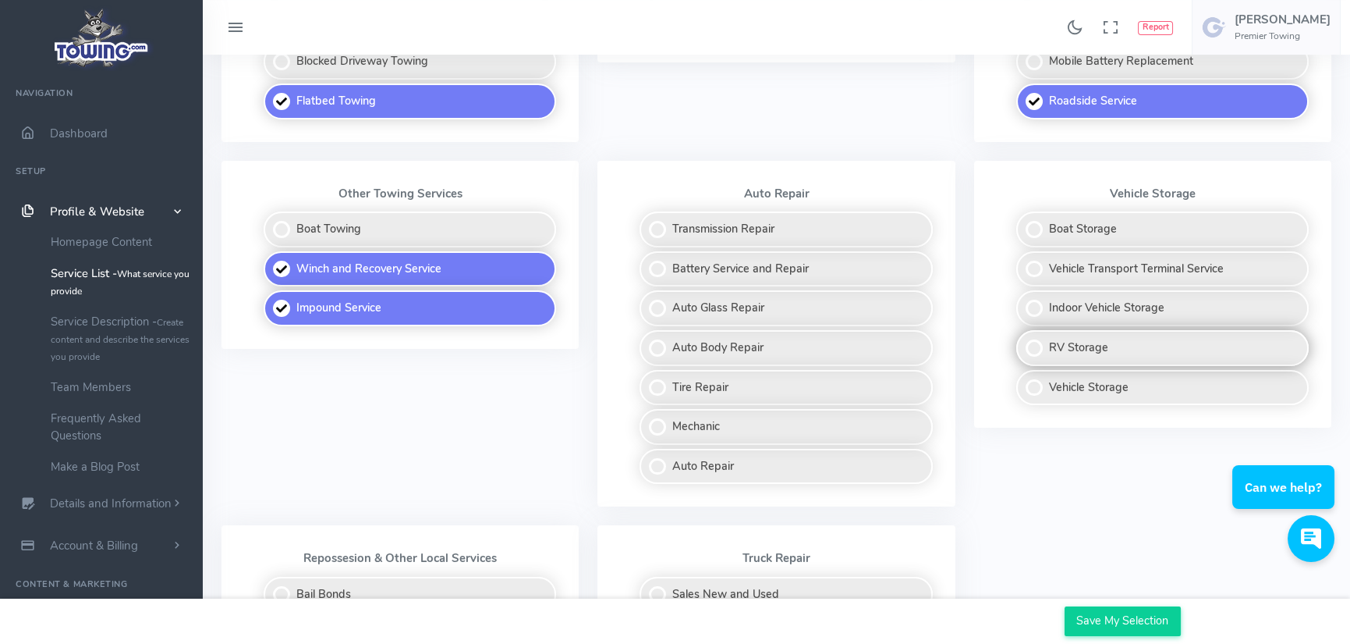
scroll to position [722, 0]
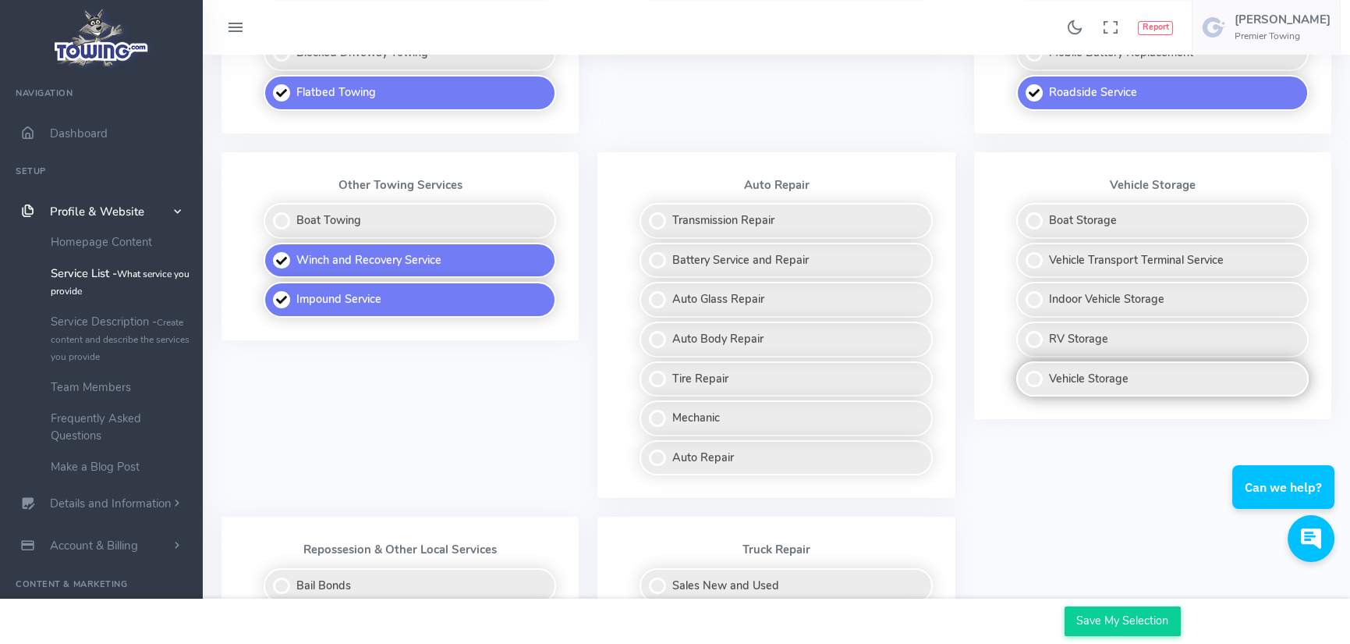
click at [1093, 372] on label "Vehicle Storage" at bounding box center [1163, 379] width 293 height 36
click at [1023, 371] on input "Vehicle Storage" at bounding box center [1018, 366] width 10 height 10
checkbox input "true"
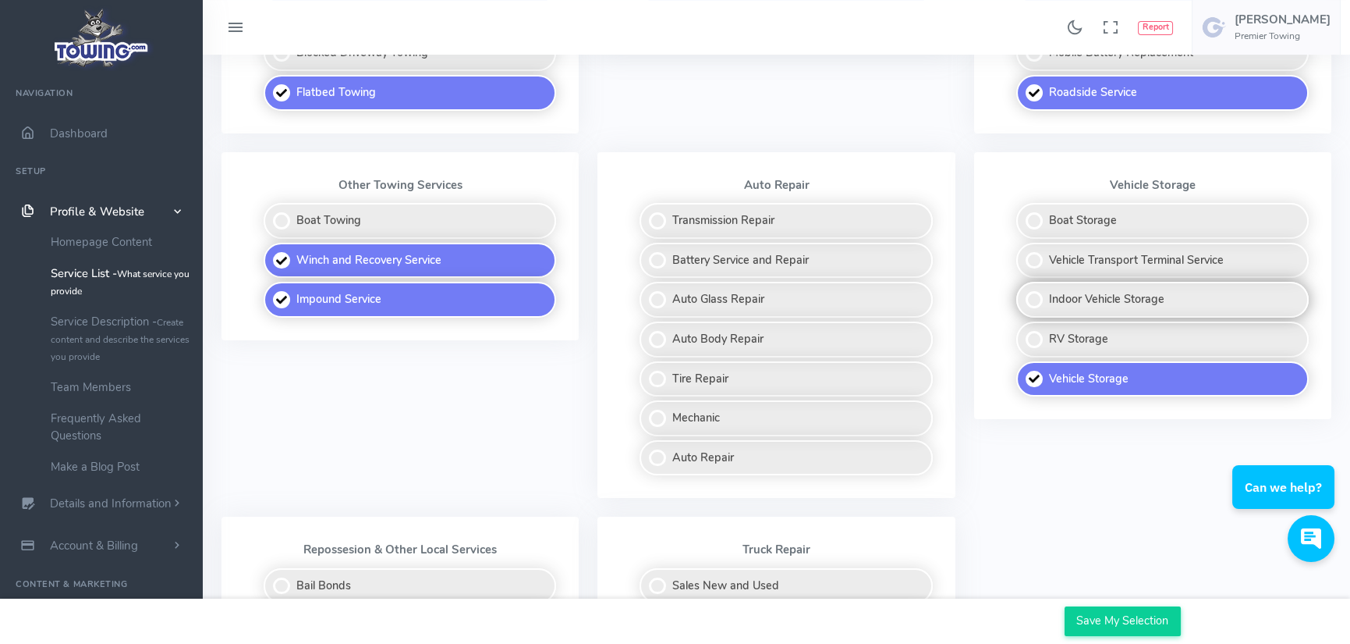
click at [1072, 297] on label "Indoor Vehicle Storage" at bounding box center [1163, 300] width 293 height 36
click at [1023, 292] on input "Indoor Vehicle Storage" at bounding box center [1018, 287] width 10 height 10
checkbox input "true"
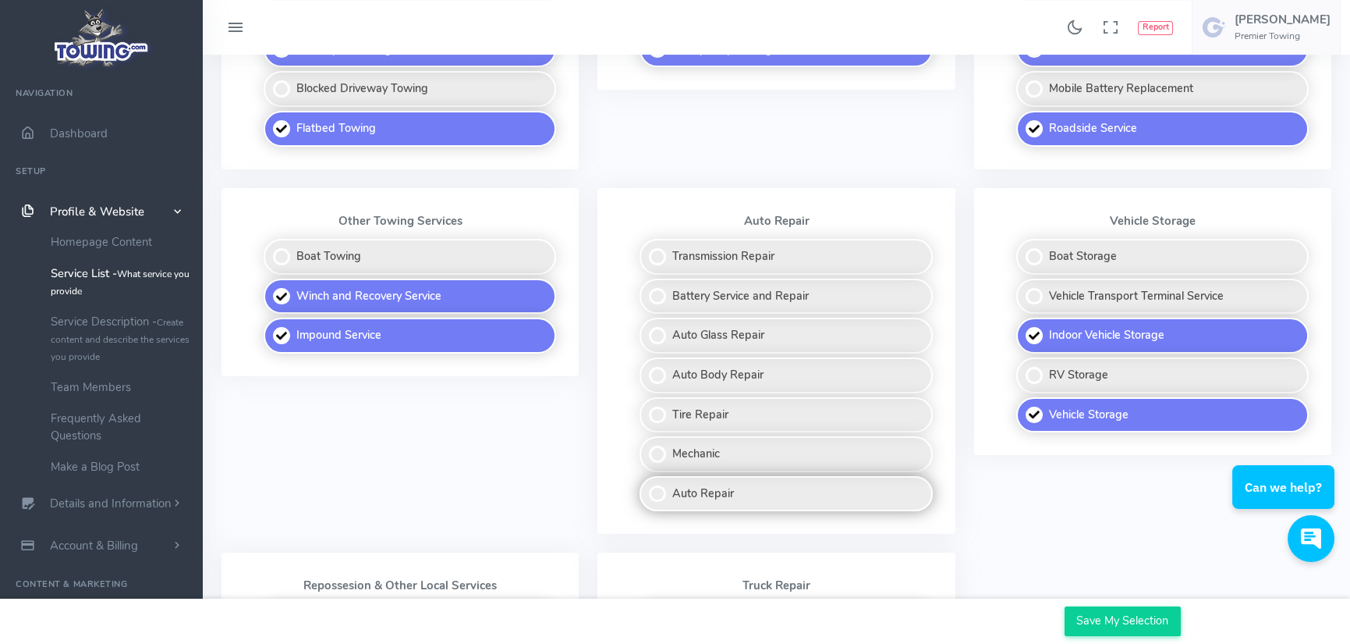
scroll to position [644, 0]
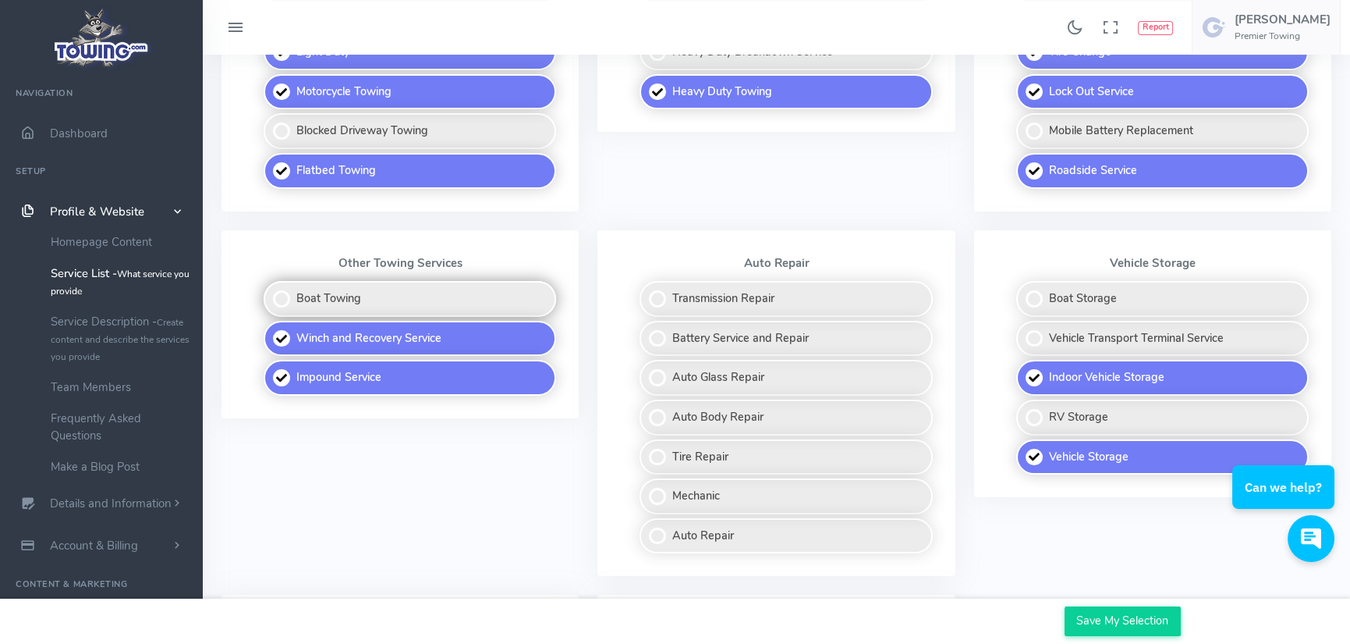
click at [473, 298] on label "Boat Towing" at bounding box center [410, 299] width 293 height 36
click at [270, 291] on input "Boat Towing" at bounding box center [265, 286] width 10 height 10
checkbox input "true"
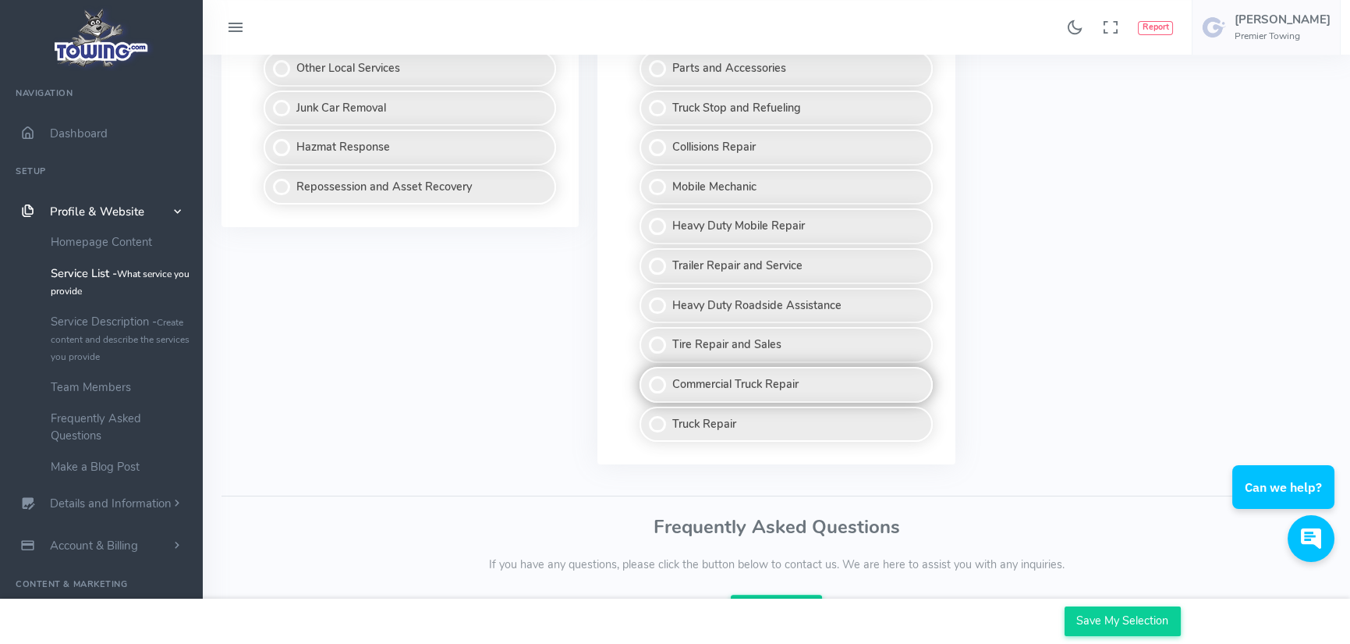
scroll to position [1351, 0]
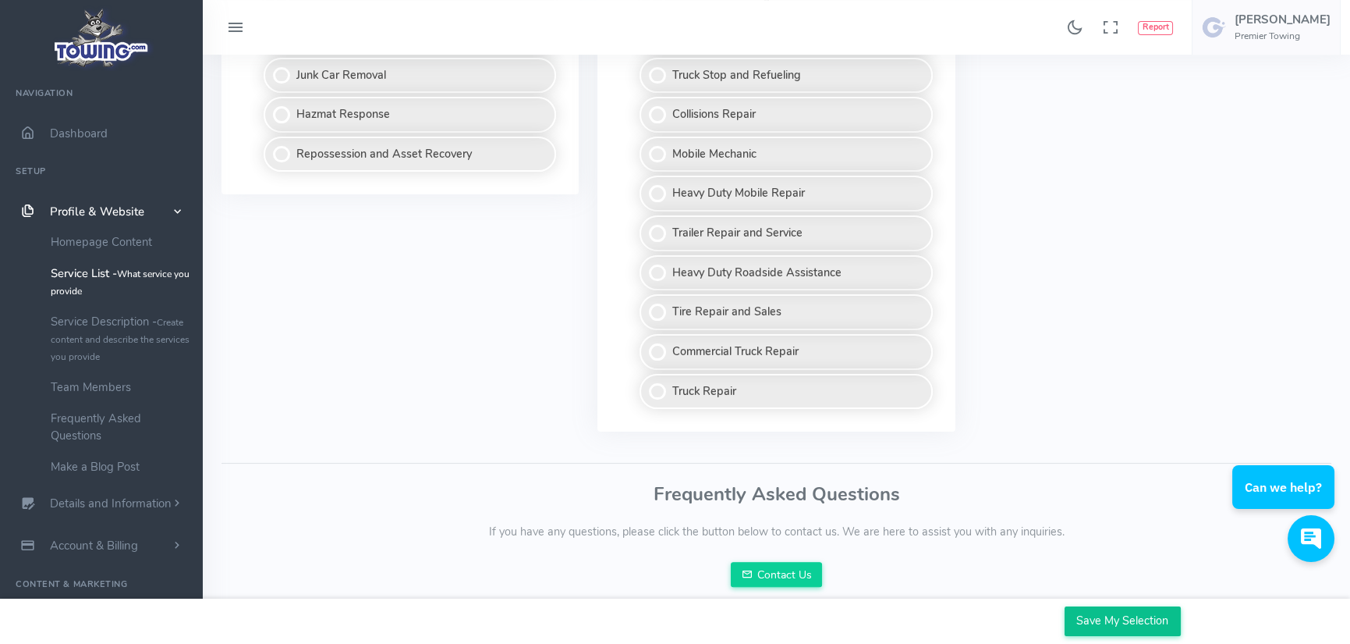
click at [1112, 619] on input "Save My Selection" at bounding box center [1123, 621] width 116 height 30
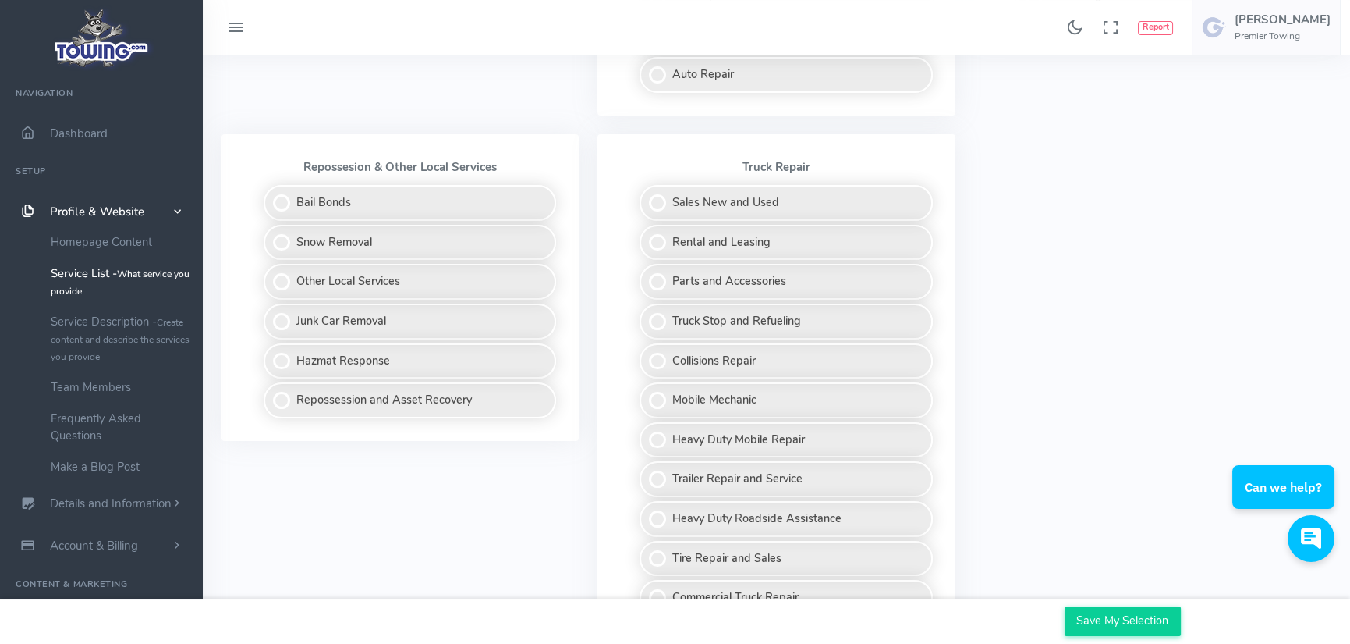
scroll to position [1248, 0]
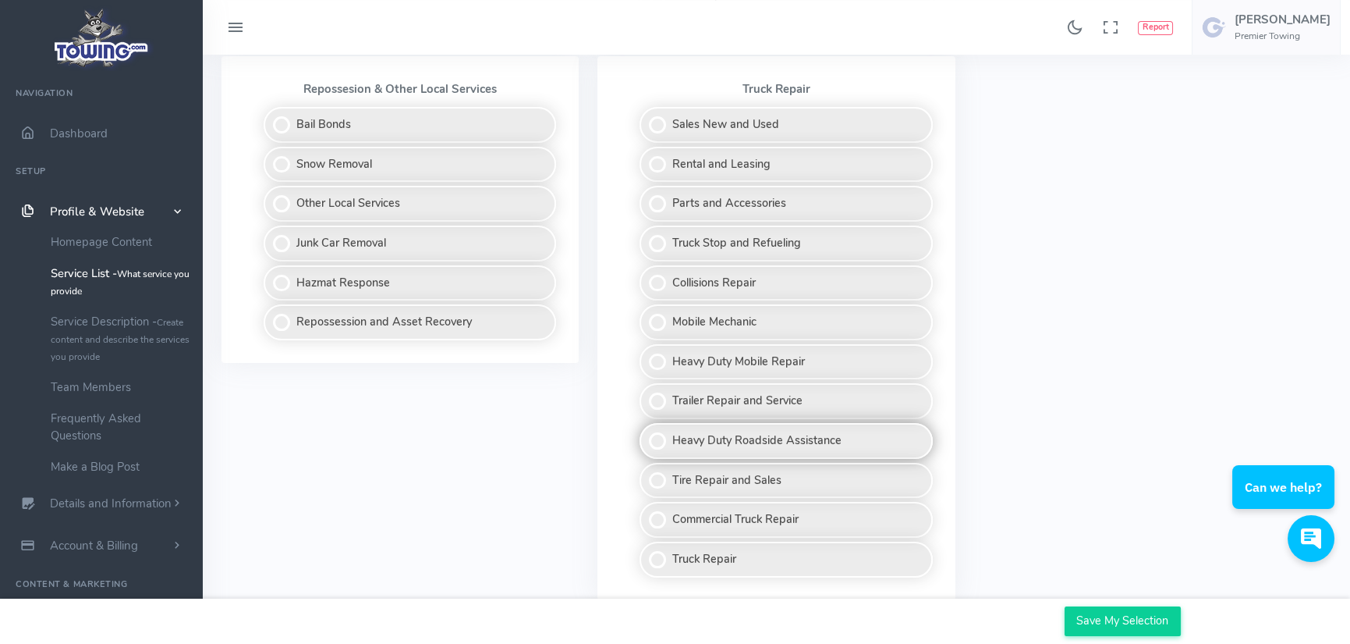
click at [659, 429] on label "Heavy Duty Roadside Assistance" at bounding box center [786, 441] width 293 height 36
click at [646, 429] on input "Heavy Duty Roadside Assistance" at bounding box center [641, 428] width 10 height 10
checkbox input "true"
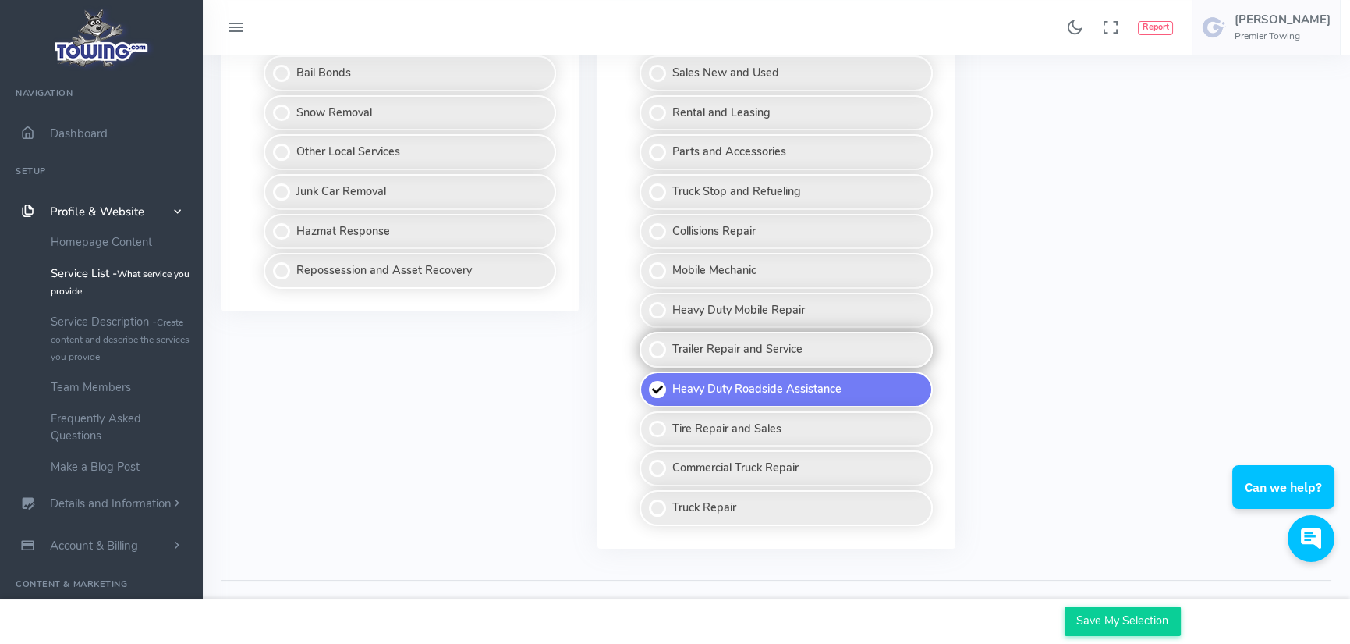
scroll to position [1326, 0]
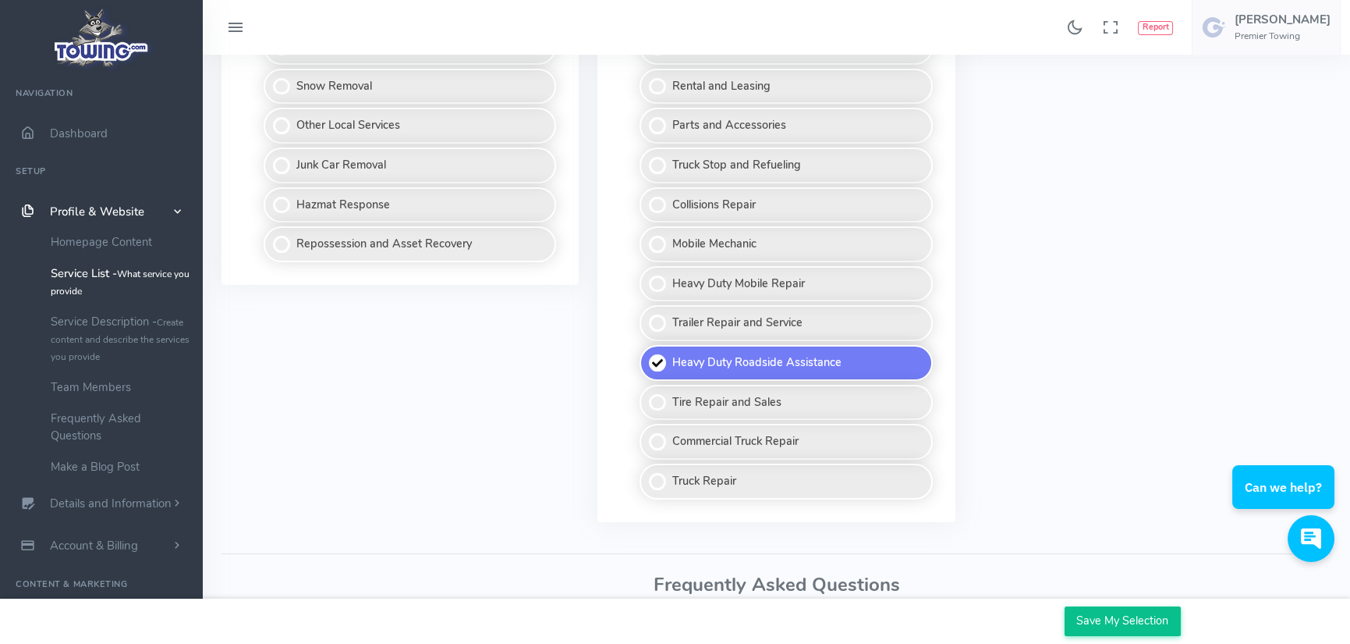
click at [1086, 623] on input "Save My Selection" at bounding box center [1123, 621] width 116 height 30
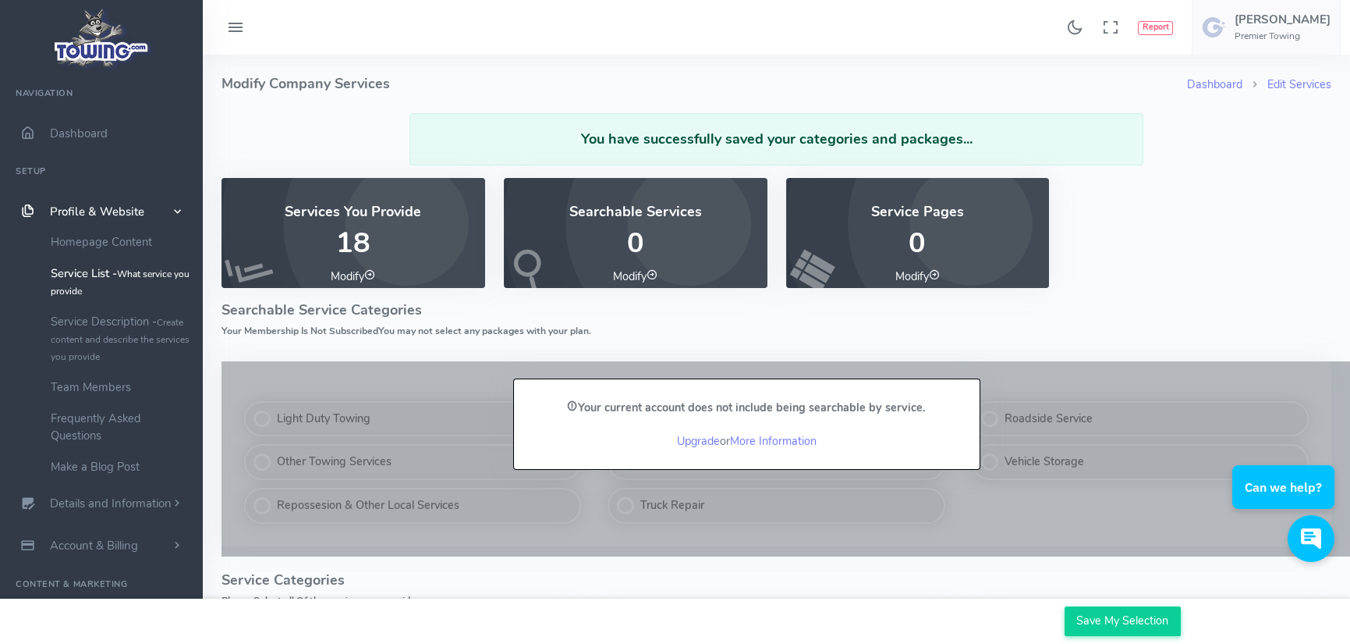
click at [663, 252] on p "0" at bounding box center [636, 243] width 226 height 31
click at [650, 274] on icon at bounding box center [652, 274] width 11 height 11
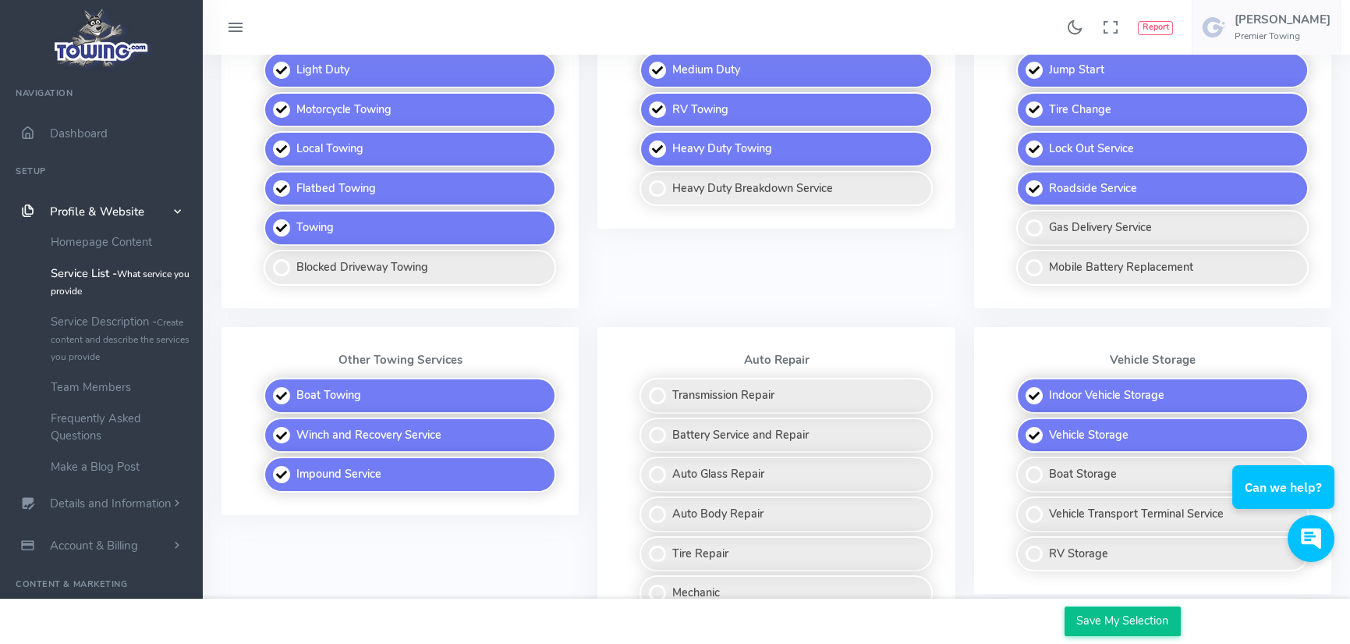
click at [1112, 624] on input "Save My Selection" at bounding box center [1123, 621] width 116 height 30
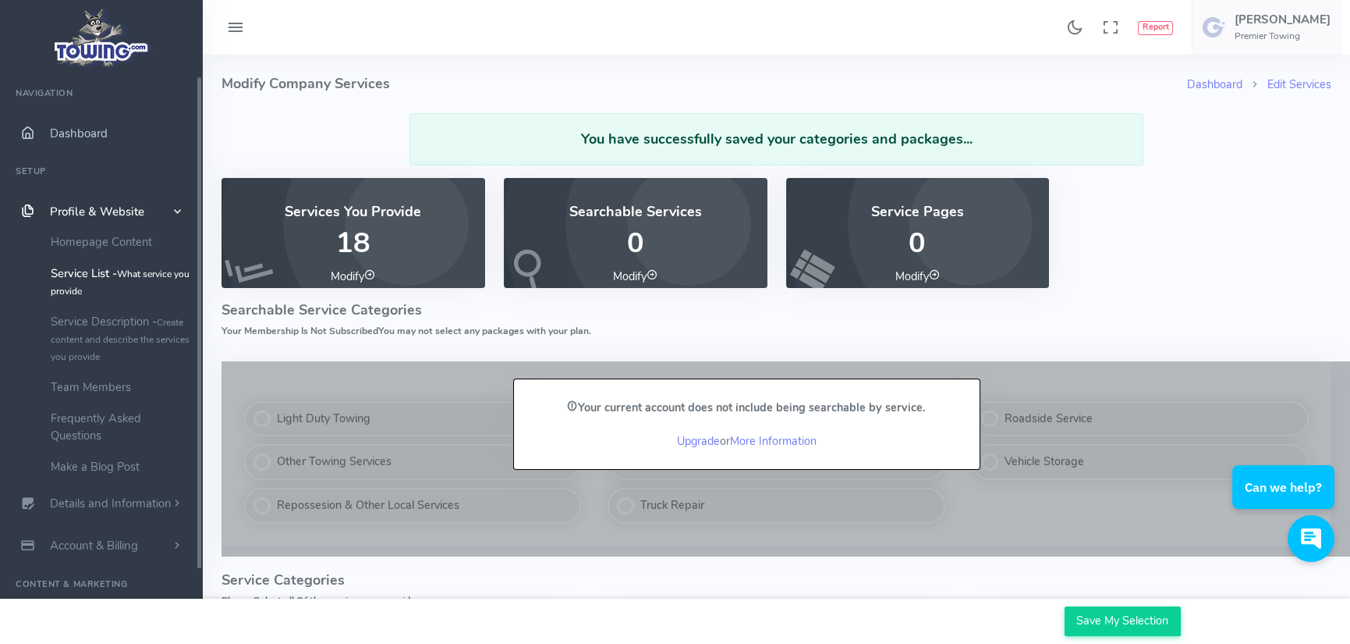
click at [84, 132] on span "Dashboard" at bounding box center [79, 134] width 58 height 16
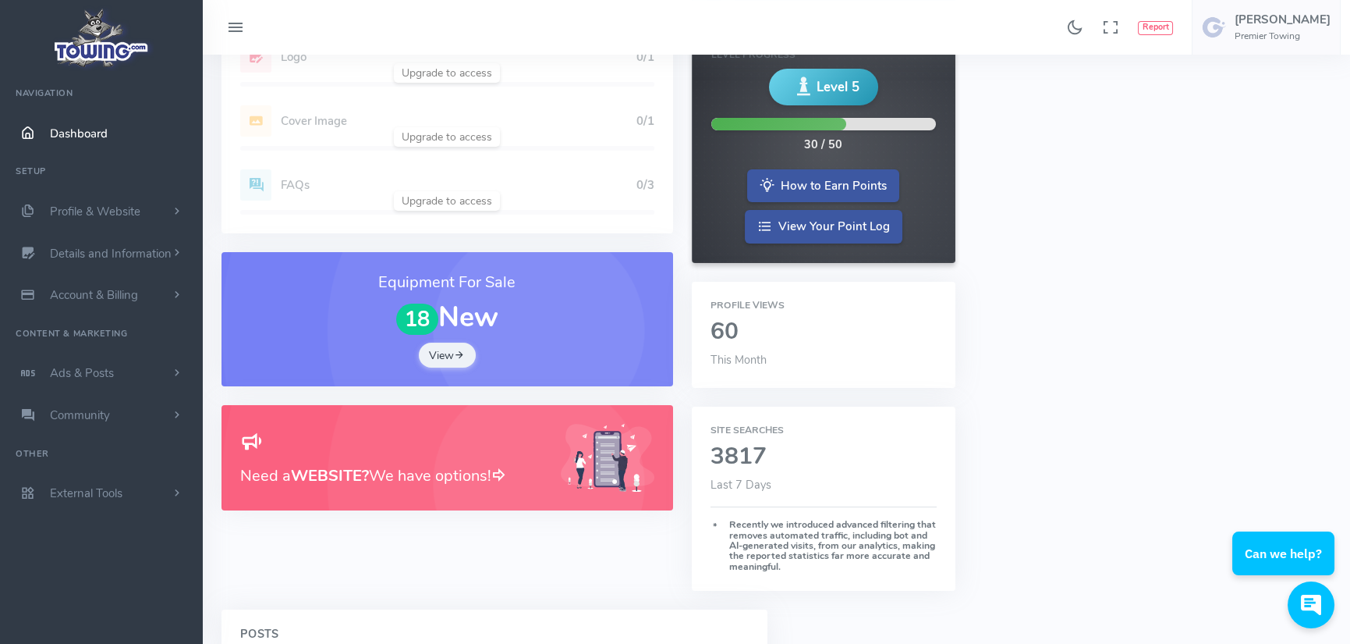
scroll to position [234, 0]
click at [460, 360] on icon at bounding box center [459, 354] width 11 height 15
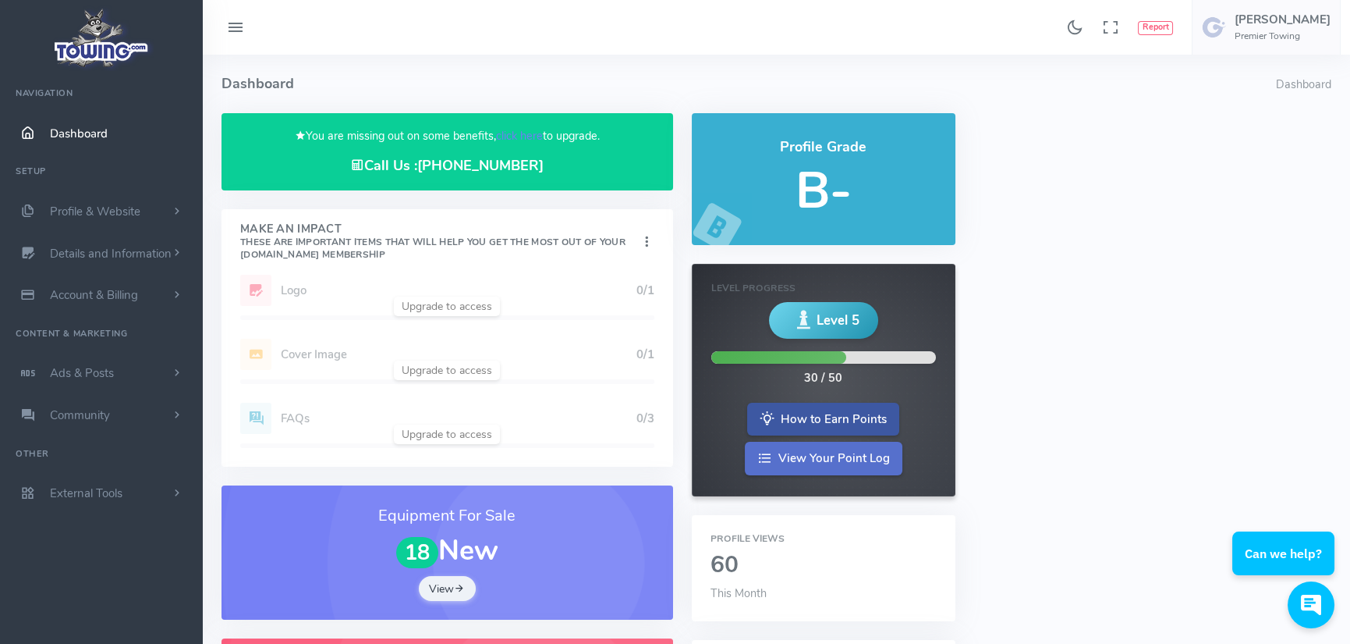
click at [792, 463] on link "View Your Point Log" at bounding box center [824, 459] width 158 height 34
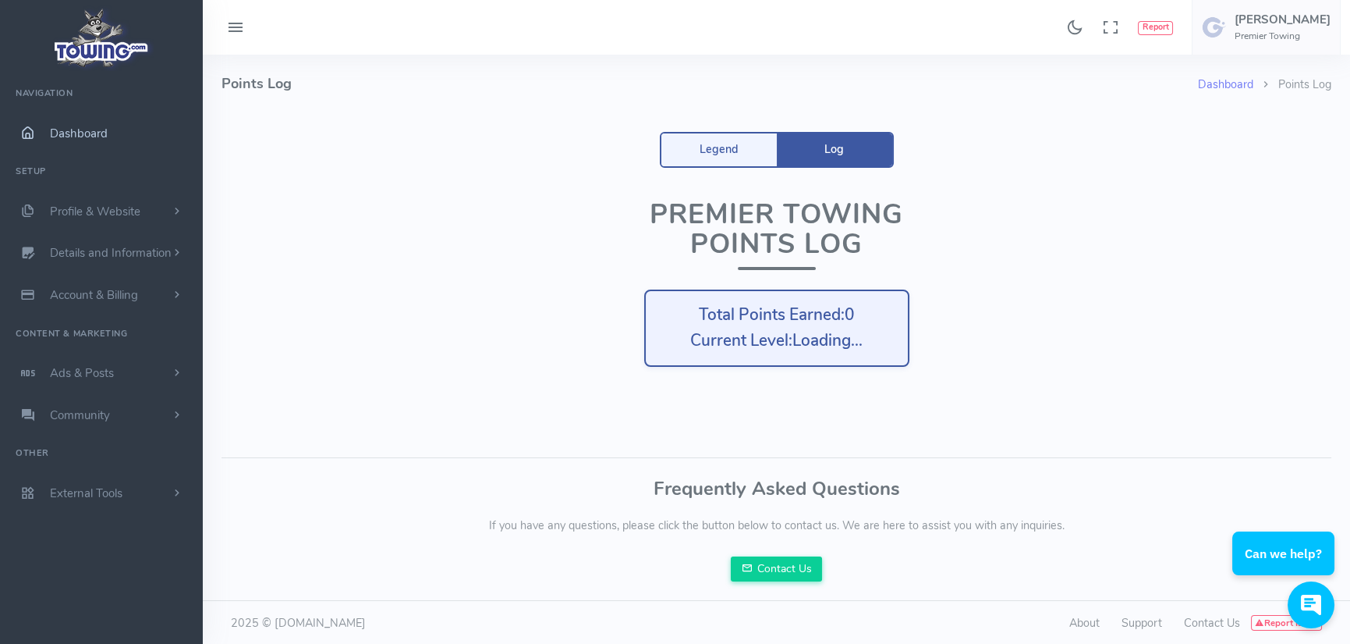
click at [80, 128] on span "Dashboard" at bounding box center [79, 134] width 58 height 16
